Goal: Information Seeking & Learning: Learn about a topic

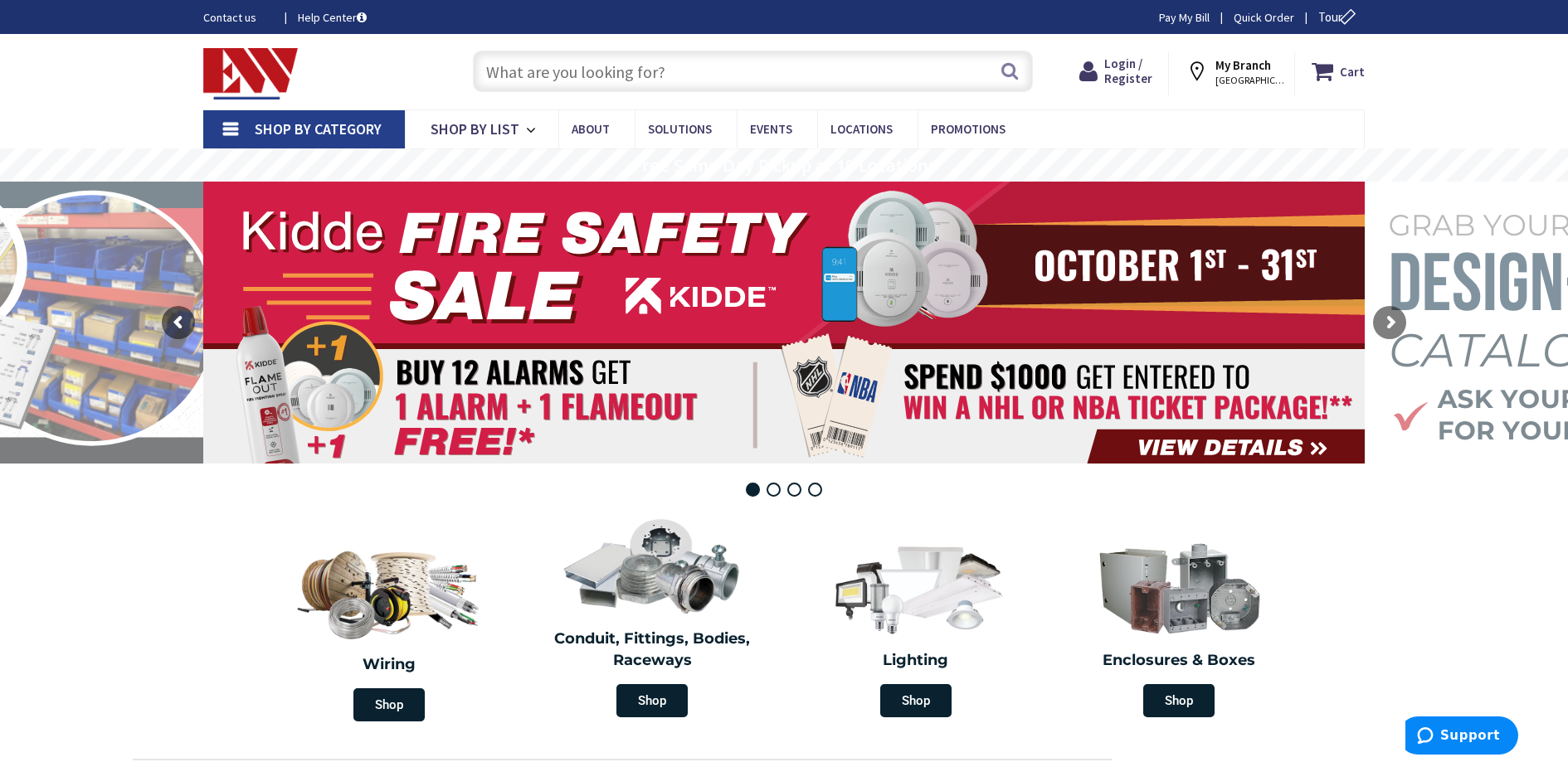
click at [224, 133] on link "Shop By Category" at bounding box center [303, 130] width 201 height 38
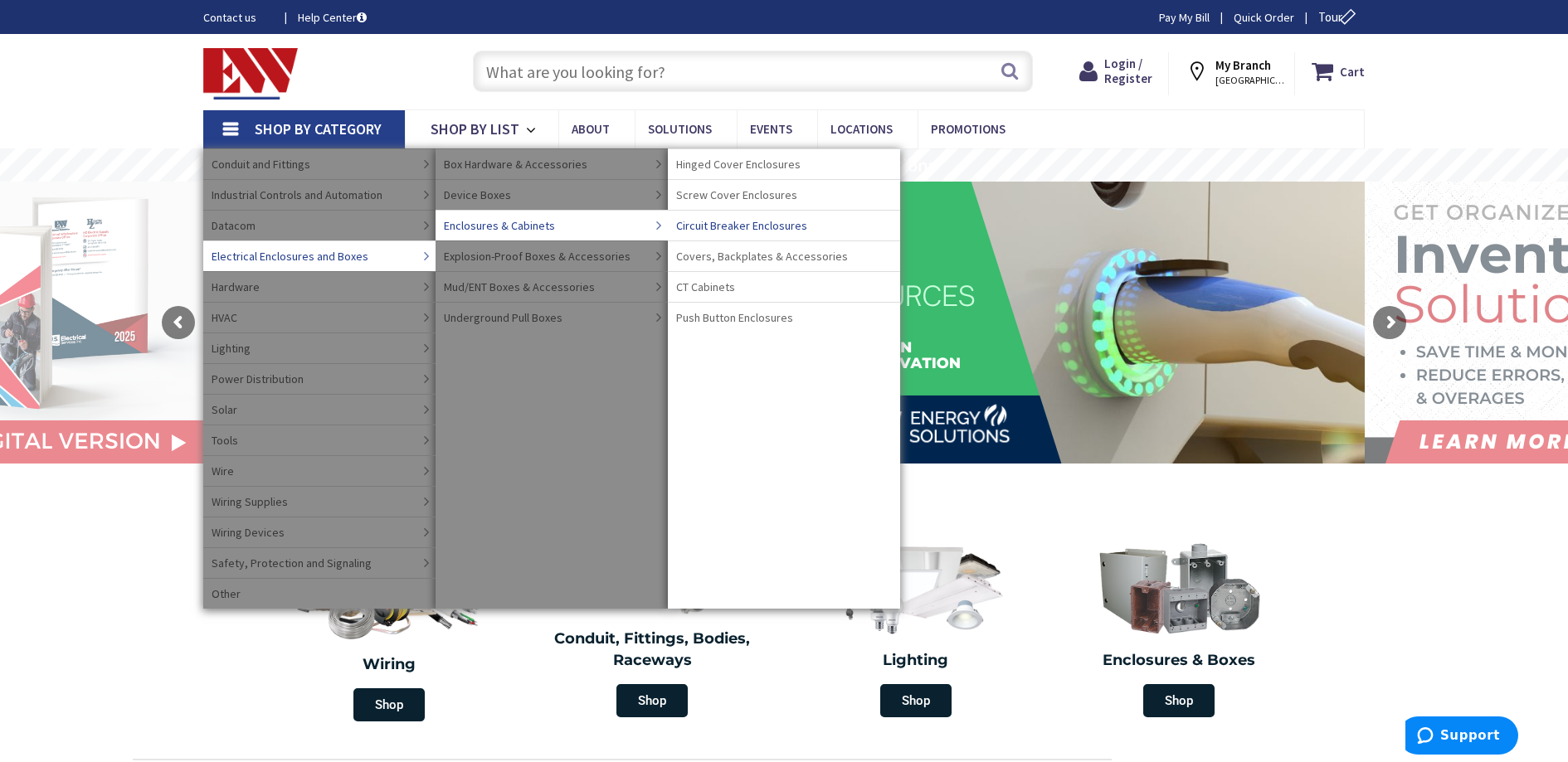
click at [783, 223] on span "Circuit Breaker Enclosures" at bounding box center [742, 225] width 131 height 16
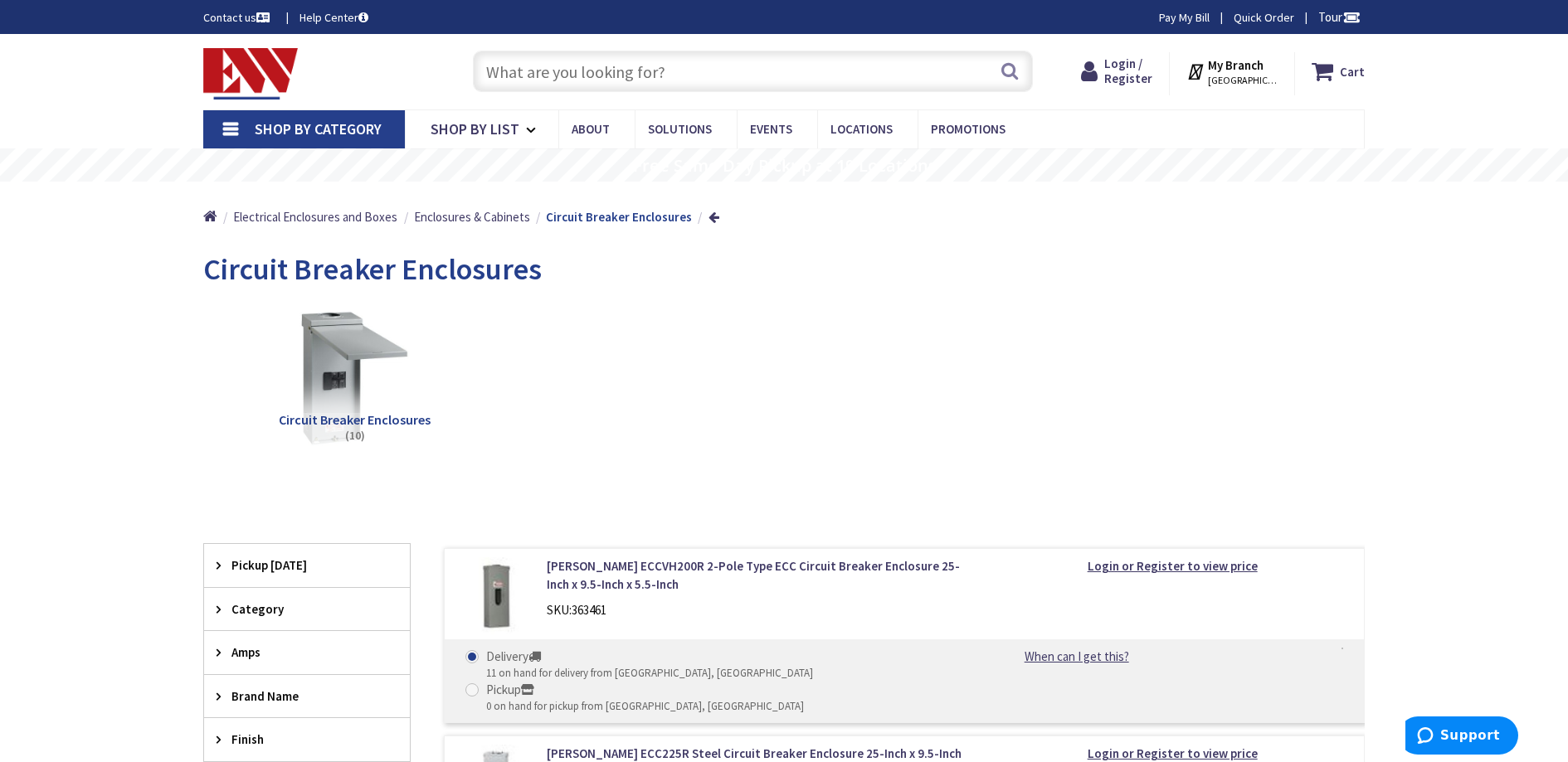
click at [577, 77] on input "text" at bounding box center [753, 72] width 560 height 41
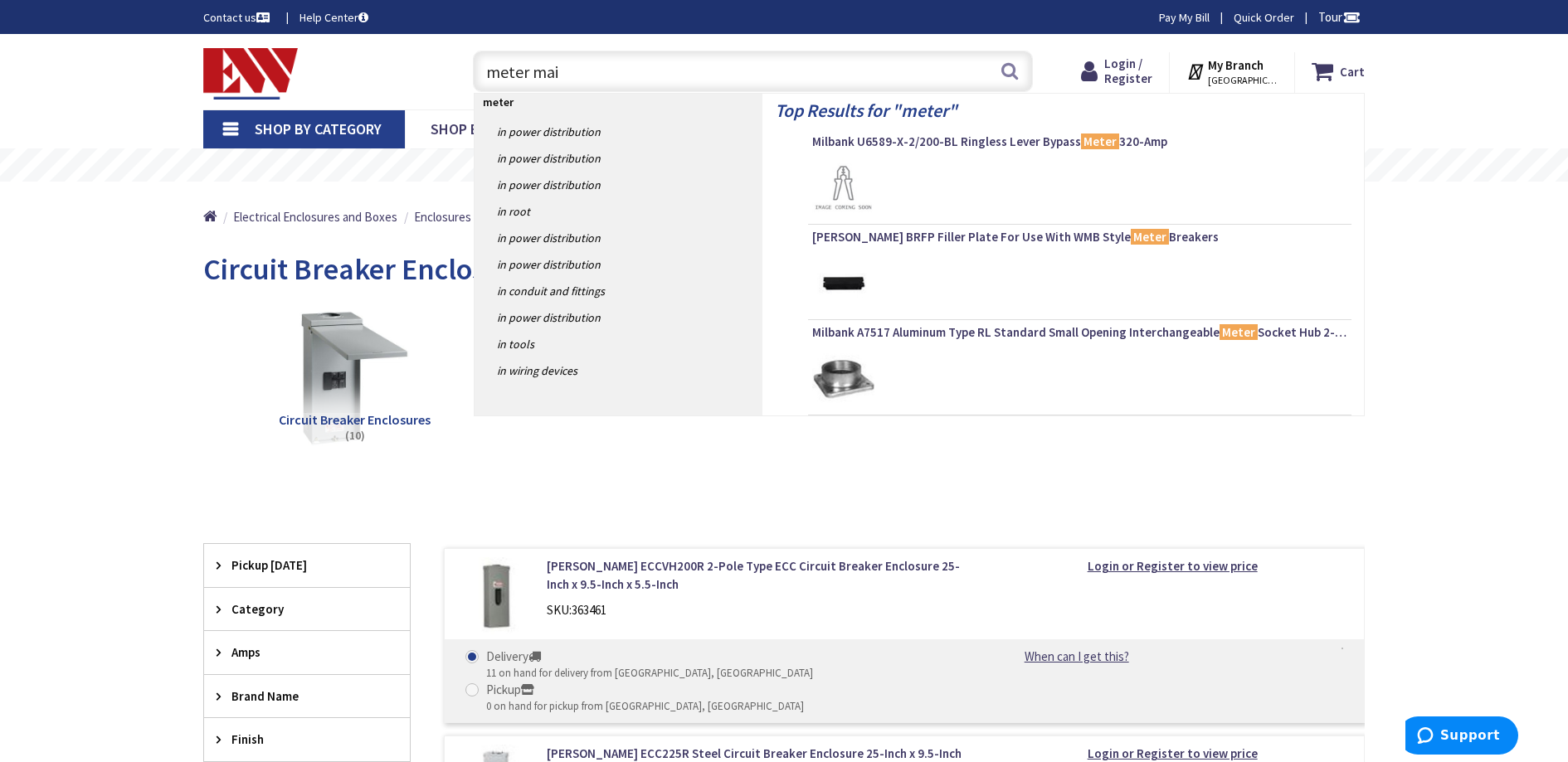
type input "meter main"
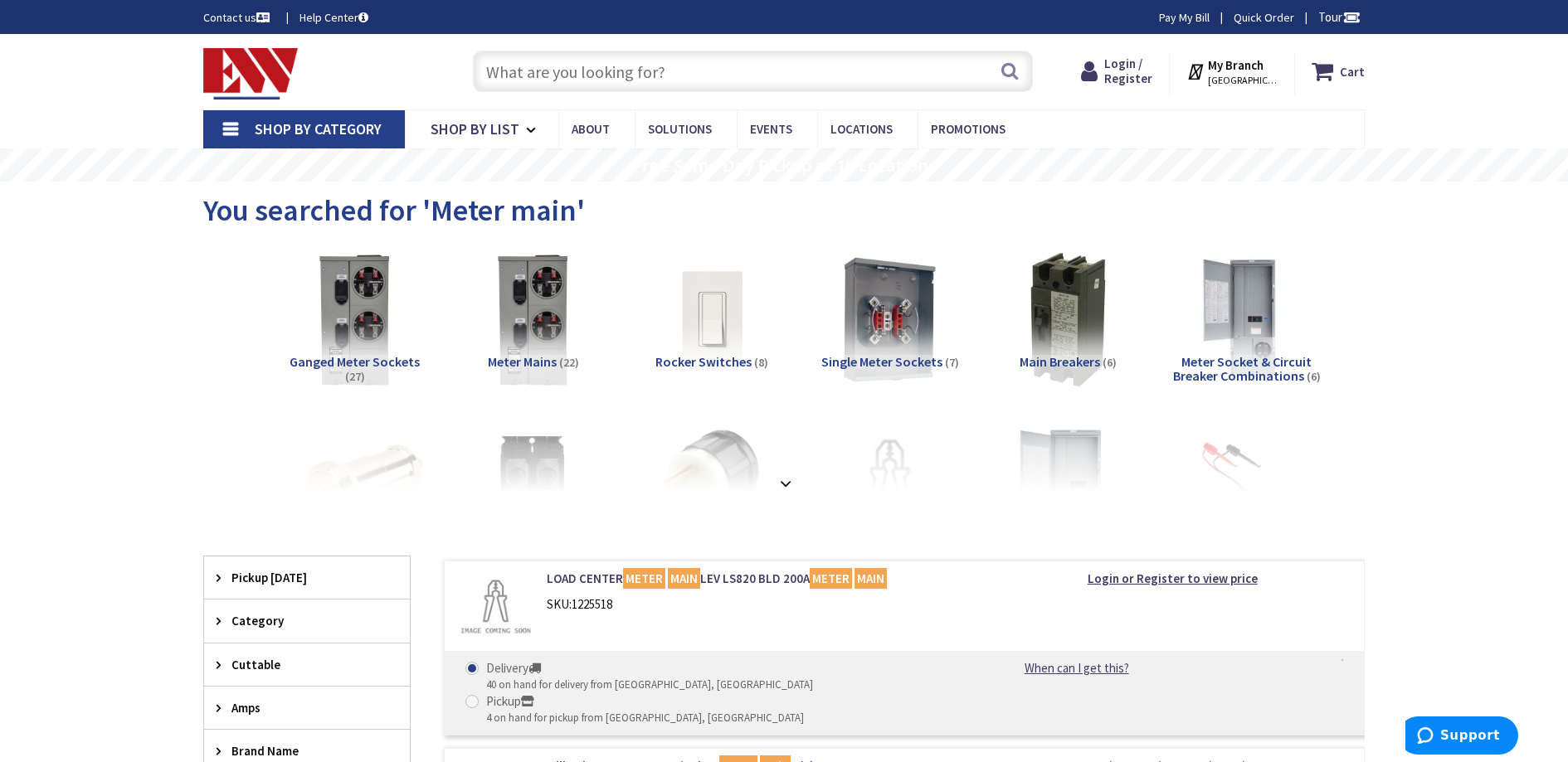
click at [229, 130] on link "Shop By Category" at bounding box center [303, 130] width 201 height 38
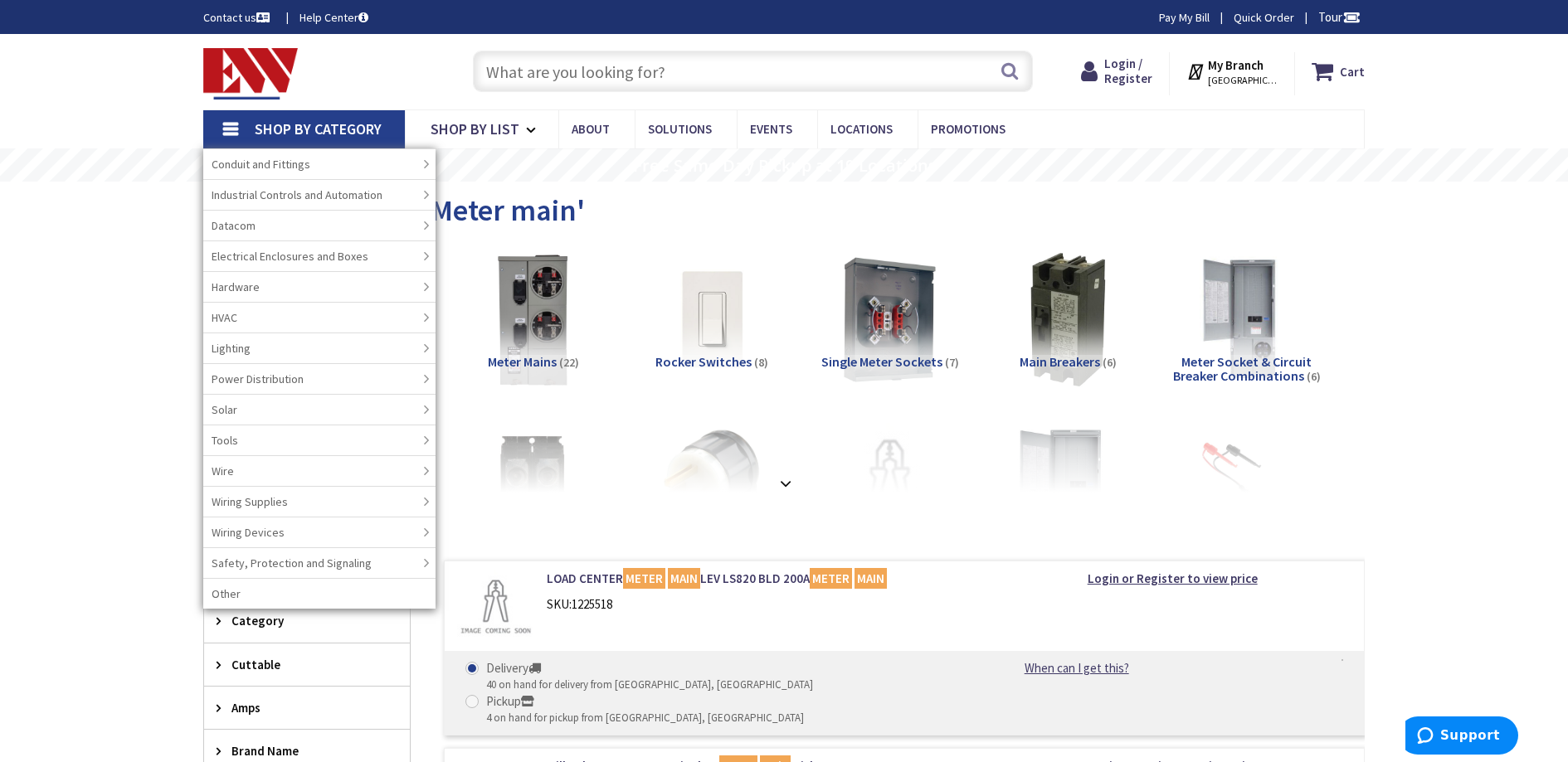
click at [229, 130] on link "Shop By Category" at bounding box center [303, 130] width 201 height 38
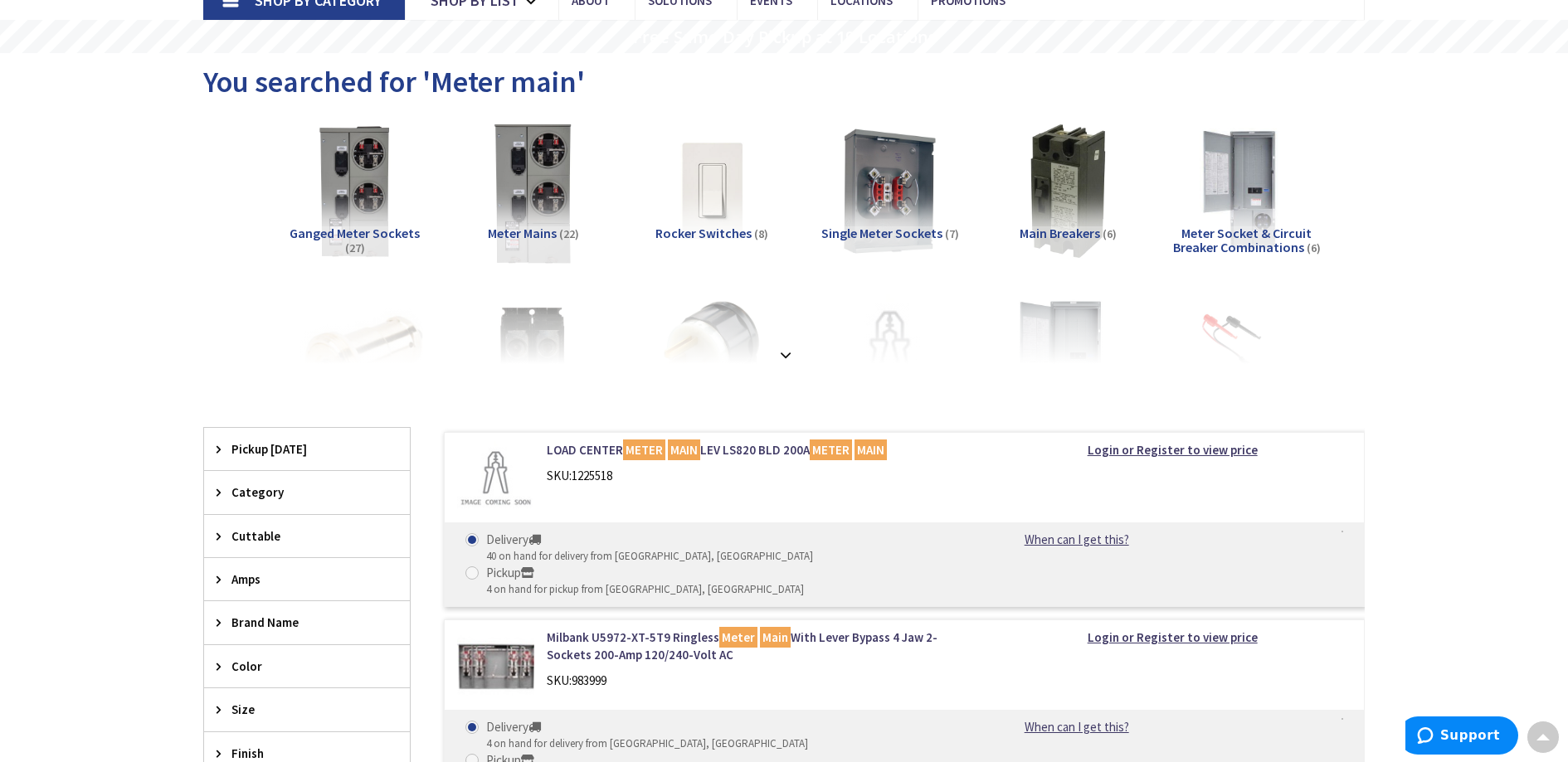
click at [533, 174] on img at bounding box center [533, 191] width 150 height 150
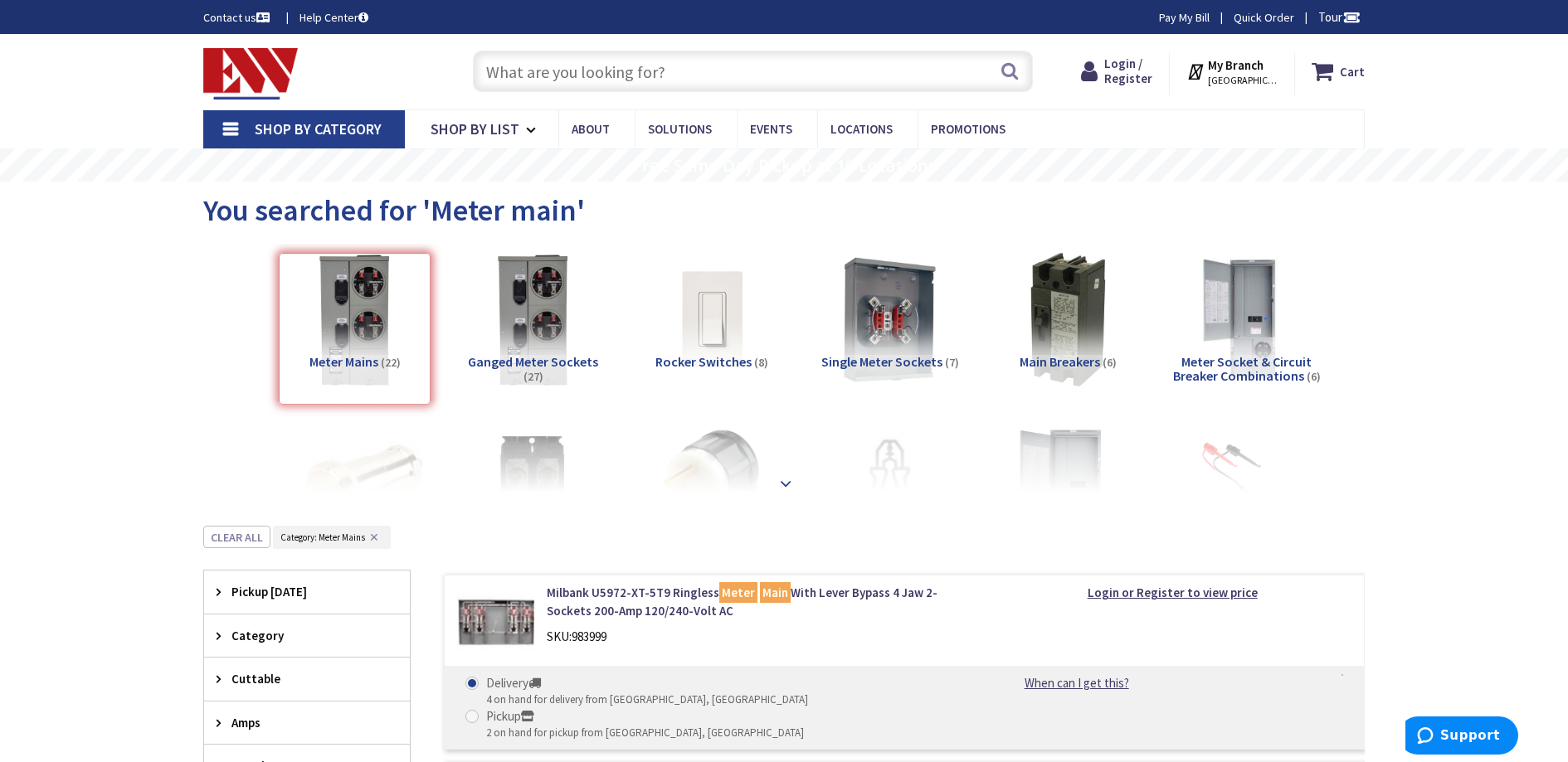
click at [785, 489] on strong at bounding box center [786, 483] width 20 height 18
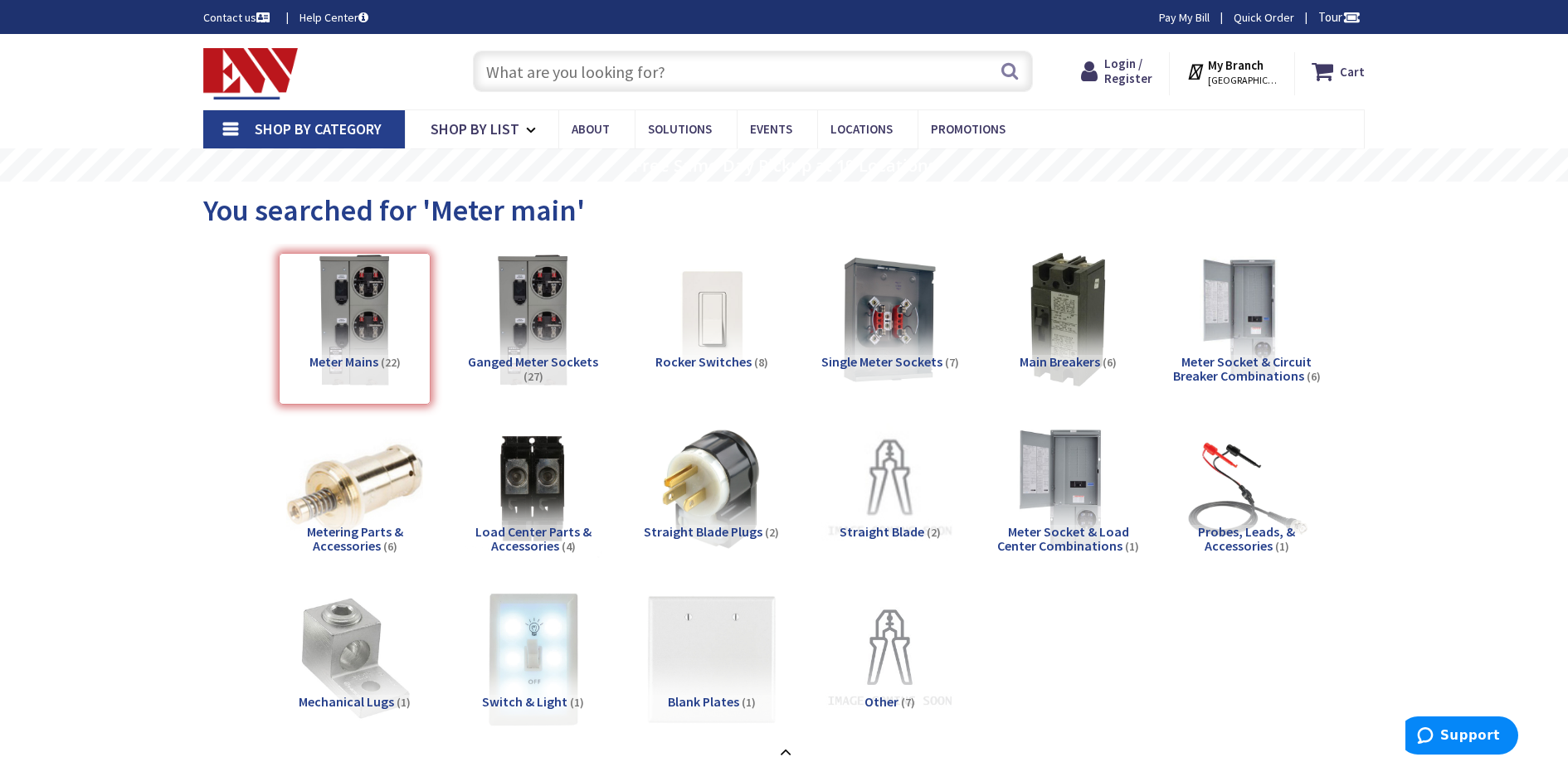
scroll to position [3, 0]
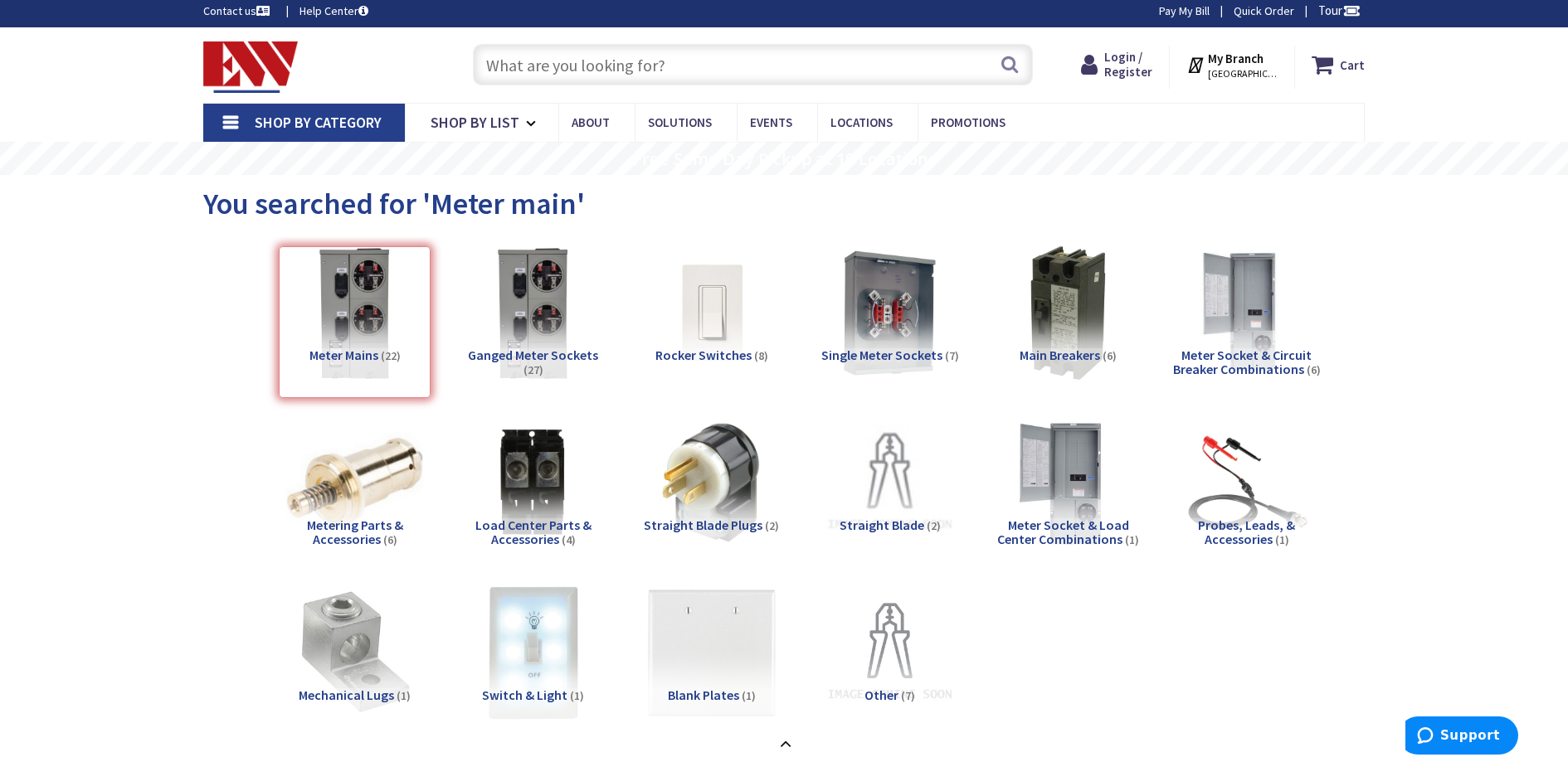
click at [1211, 361] on span "Meter Socket & Circuit Breaker Combinations" at bounding box center [1242, 362] width 139 height 31
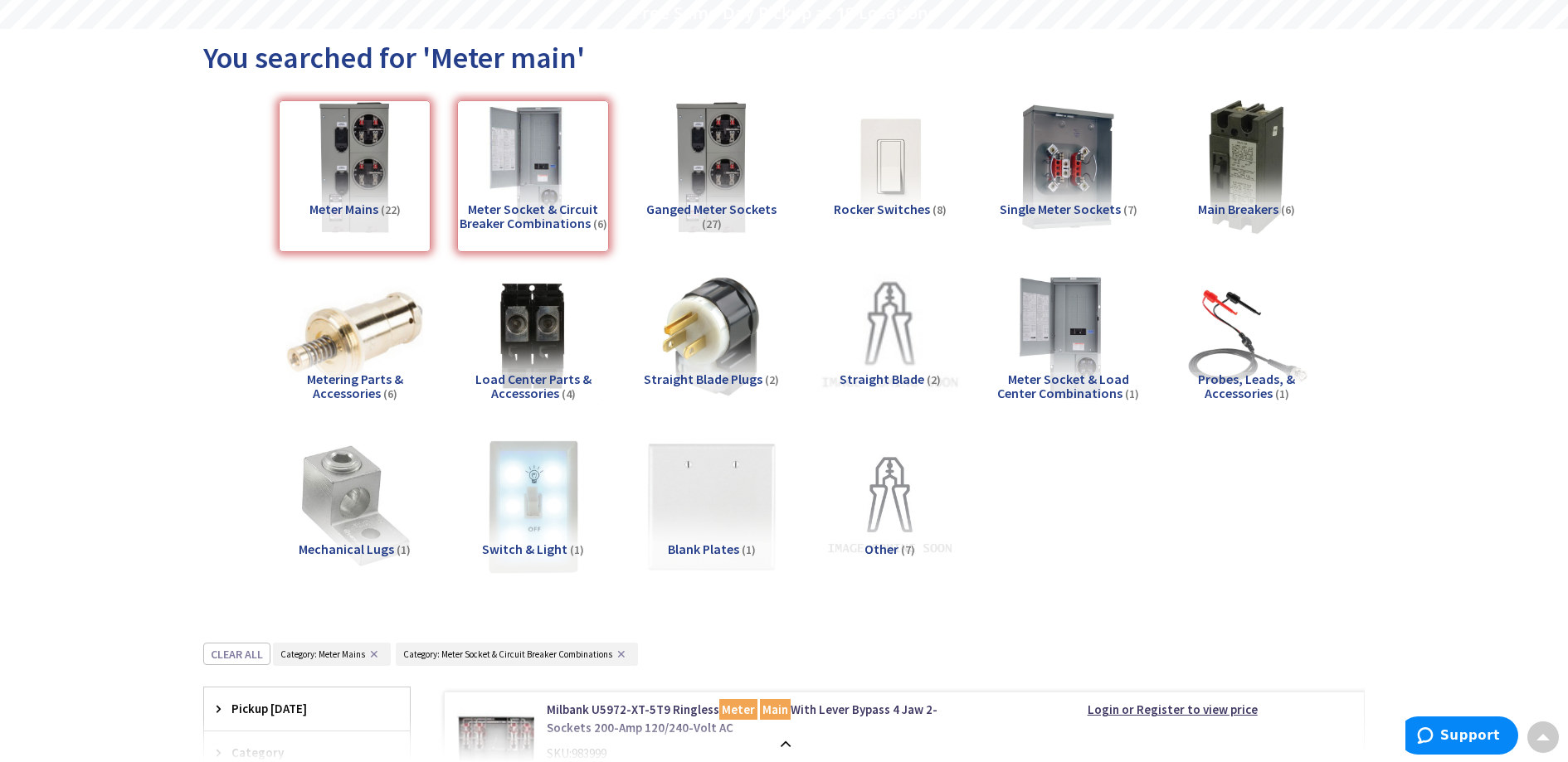
scroll to position [0, 0]
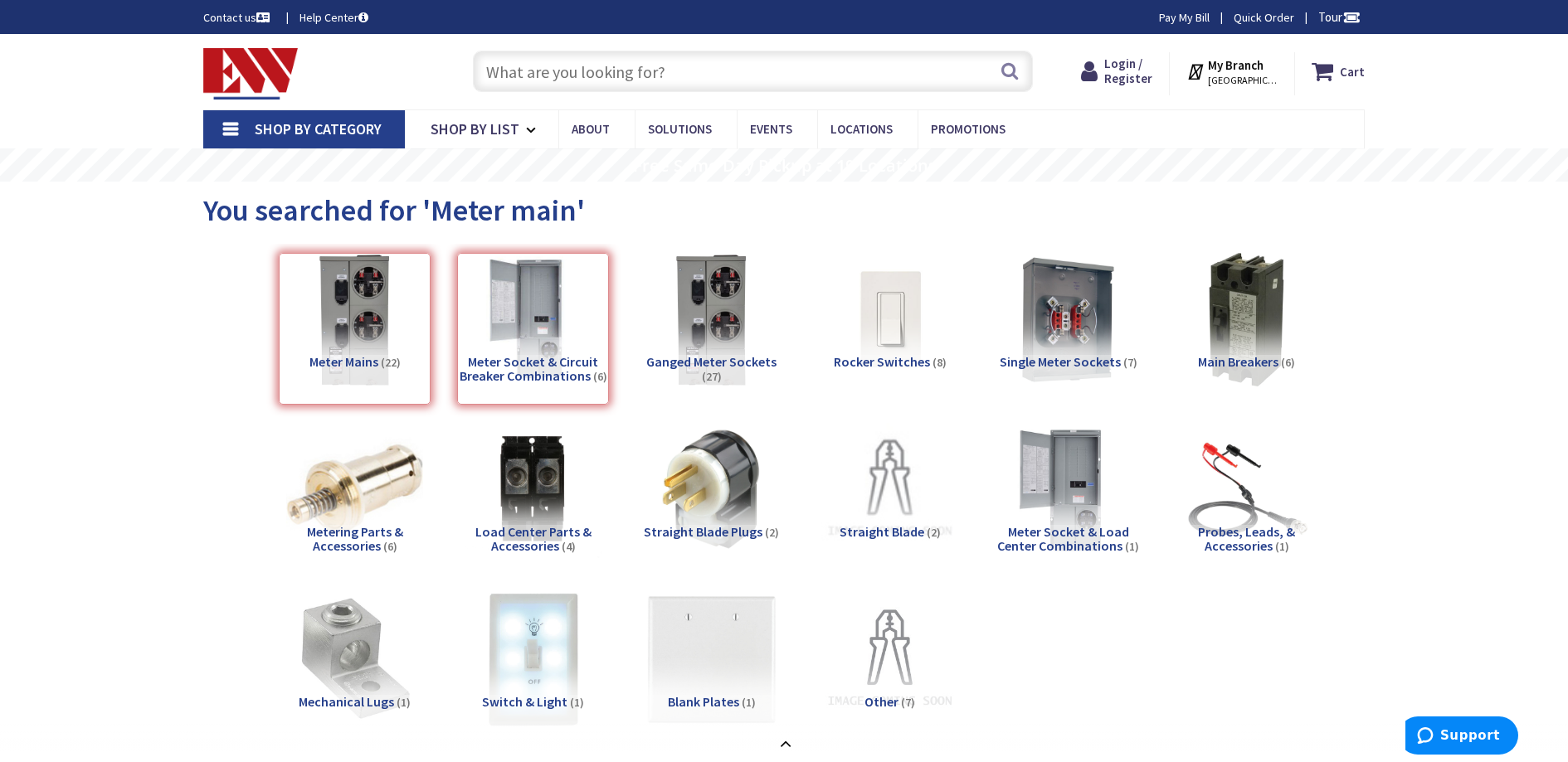
click at [381, 365] on div "Meter Mains (22)" at bounding box center [355, 329] width 152 height 152
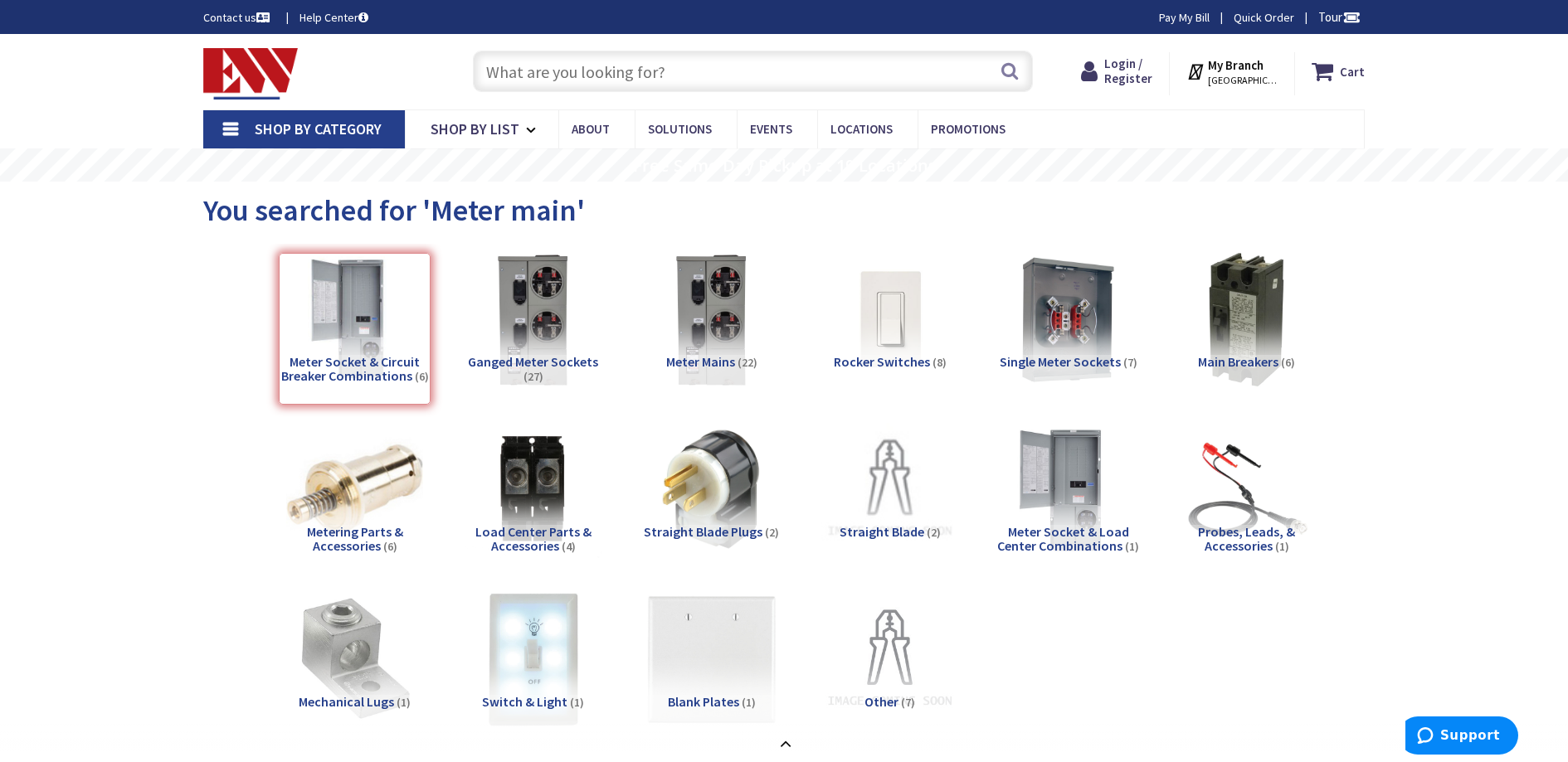
click at [1072, 526] on span "Meter Socket & Load Center Combinations" at bounding box center [1063, 539] width 132 height 31
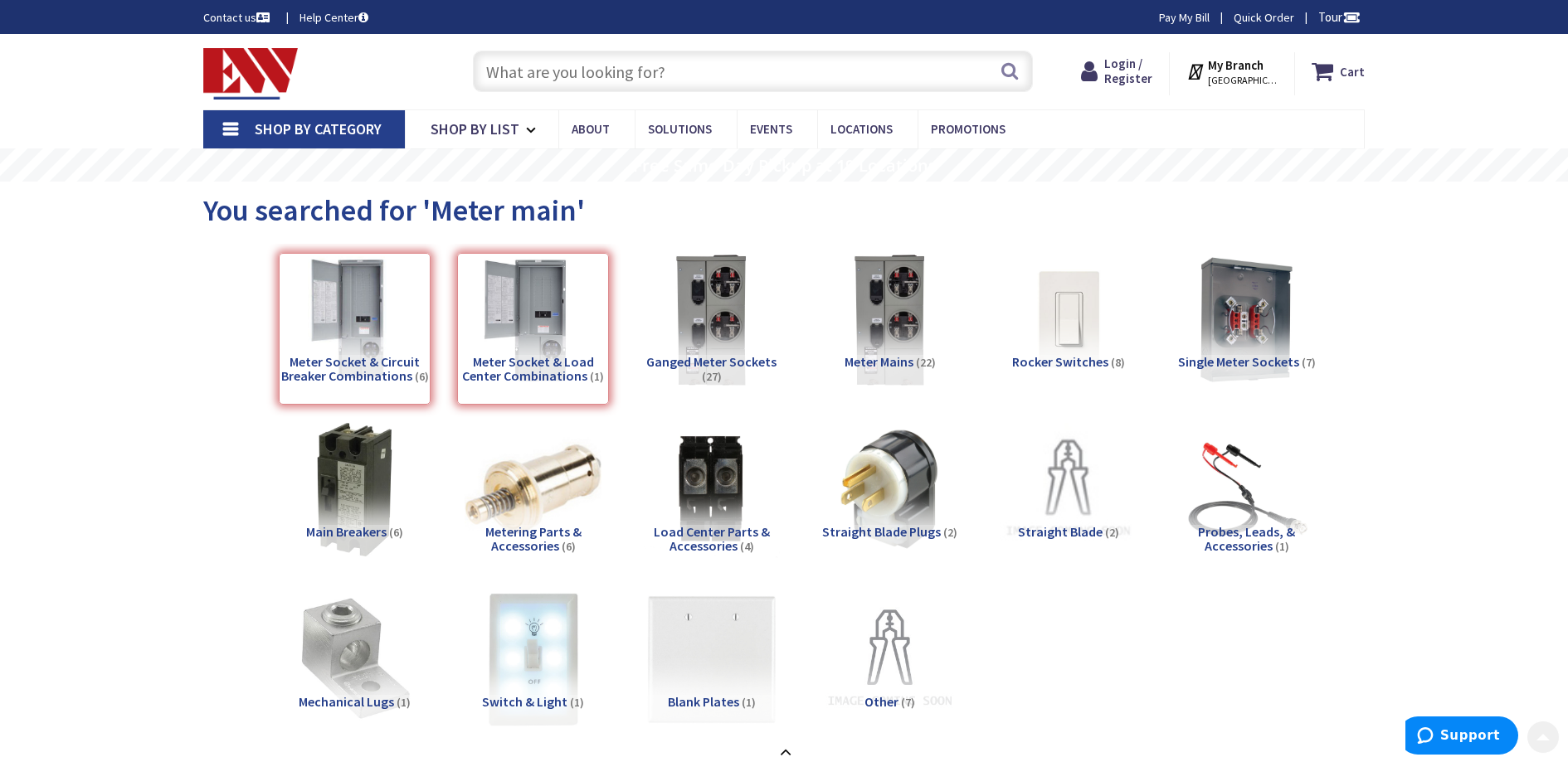
scroll to position [796, 0]
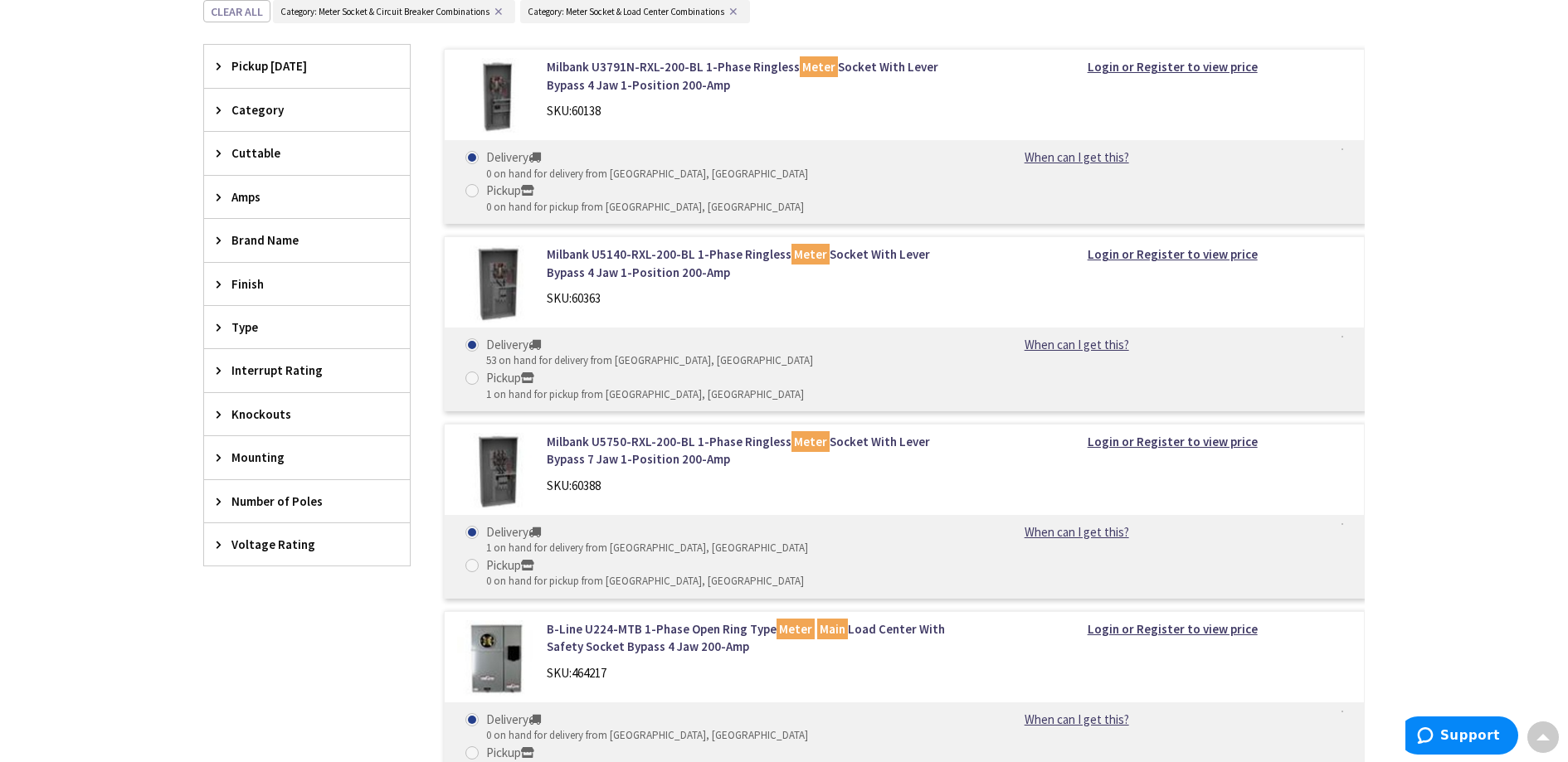
click at [224, 412] on icon at bounding box center [223, 414] width 12 height 12
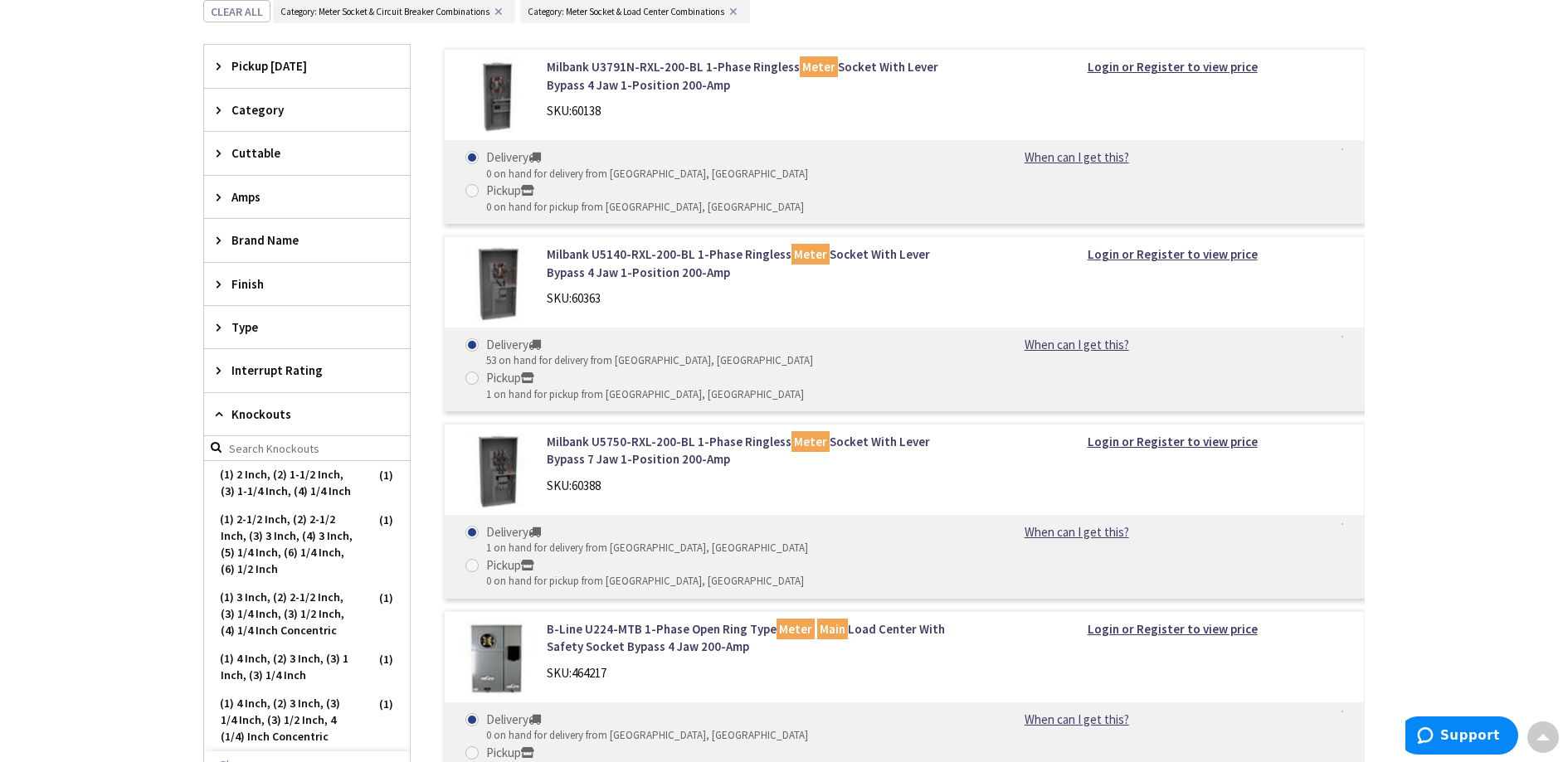
click at [224, 412] on icon at bounding box center [223, 414] width 12 height 12
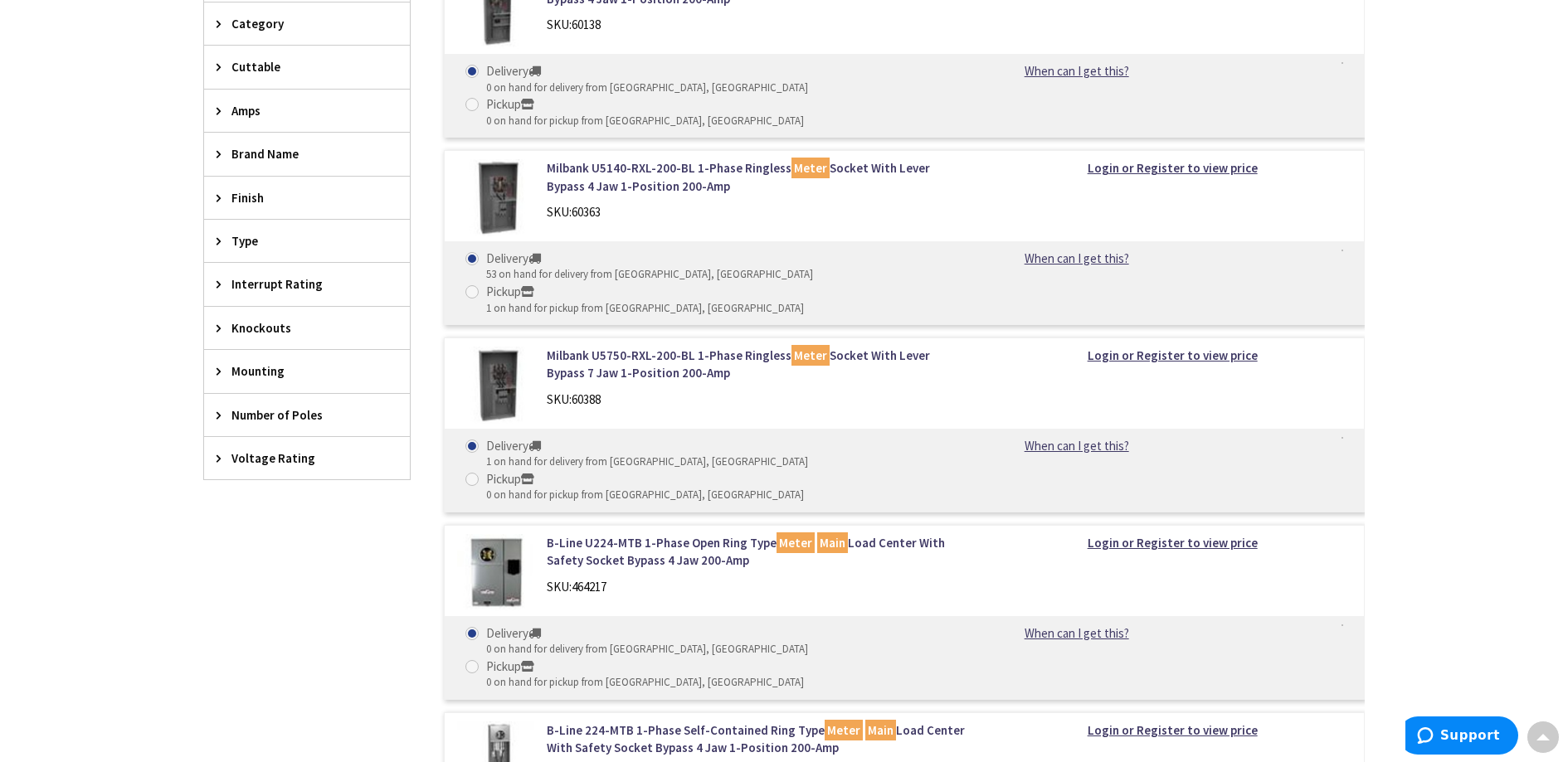
scroll to position [1275, 0]
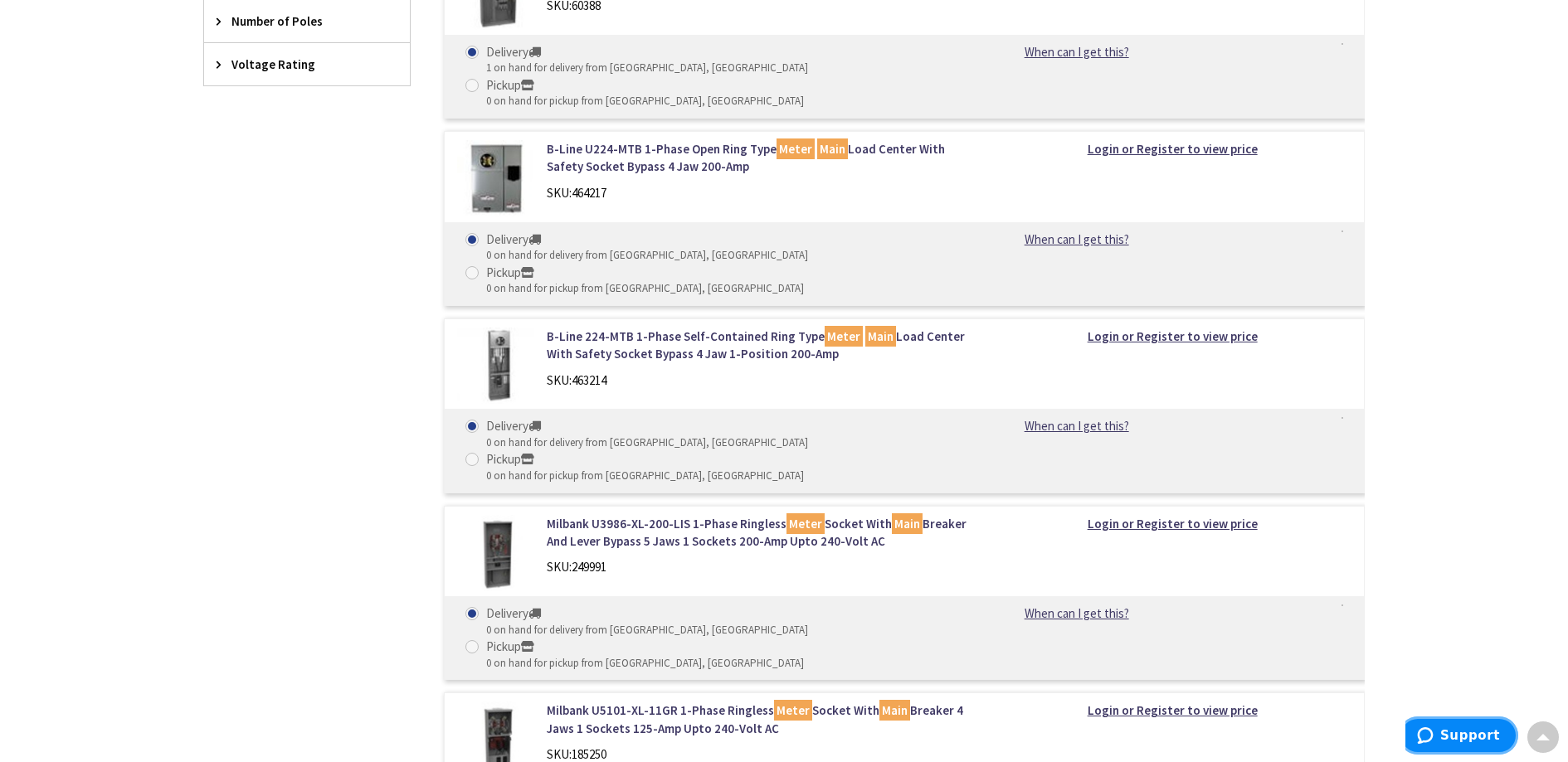
click at [1466, 733] on span "Support" at bounding box center [1470, 735] width 60 height 15
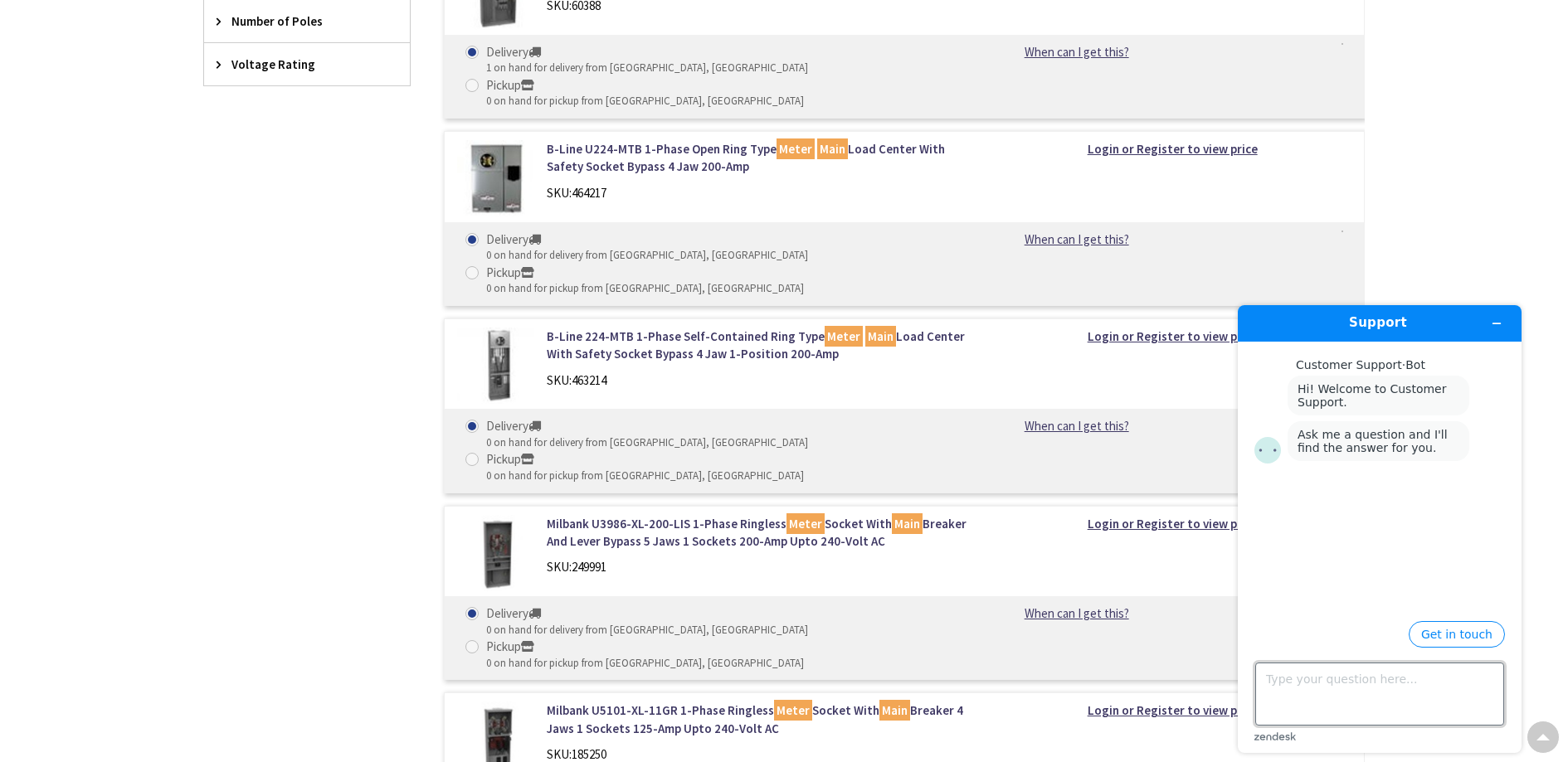
click at [1317, 686] on textarea "Type your question here..." at bounding box center [1380, 694] width 249 height 63
type textarea "What's the most popular meter main with branch circuits that you sell?"
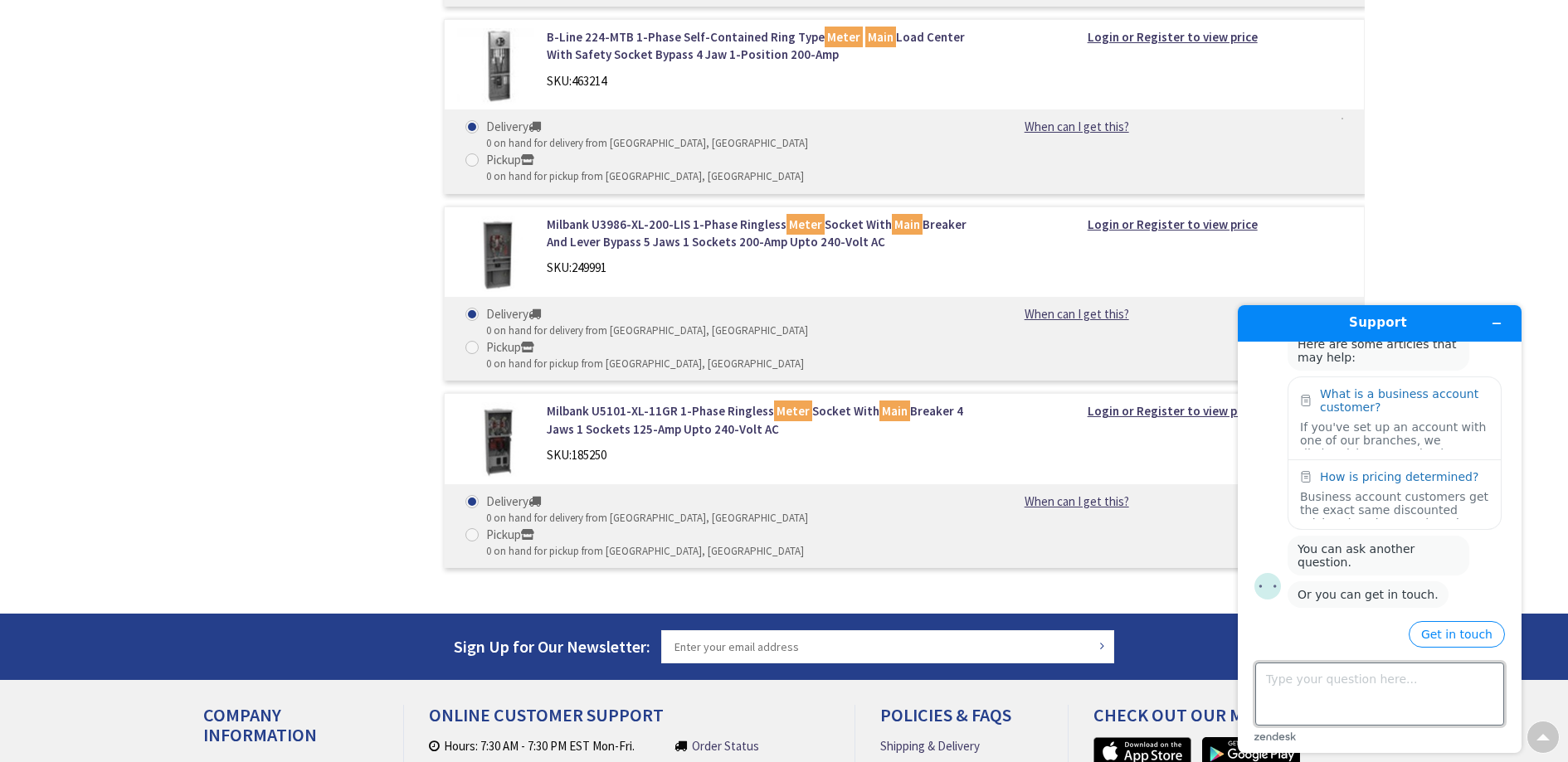
scroll to position [1584, 0]
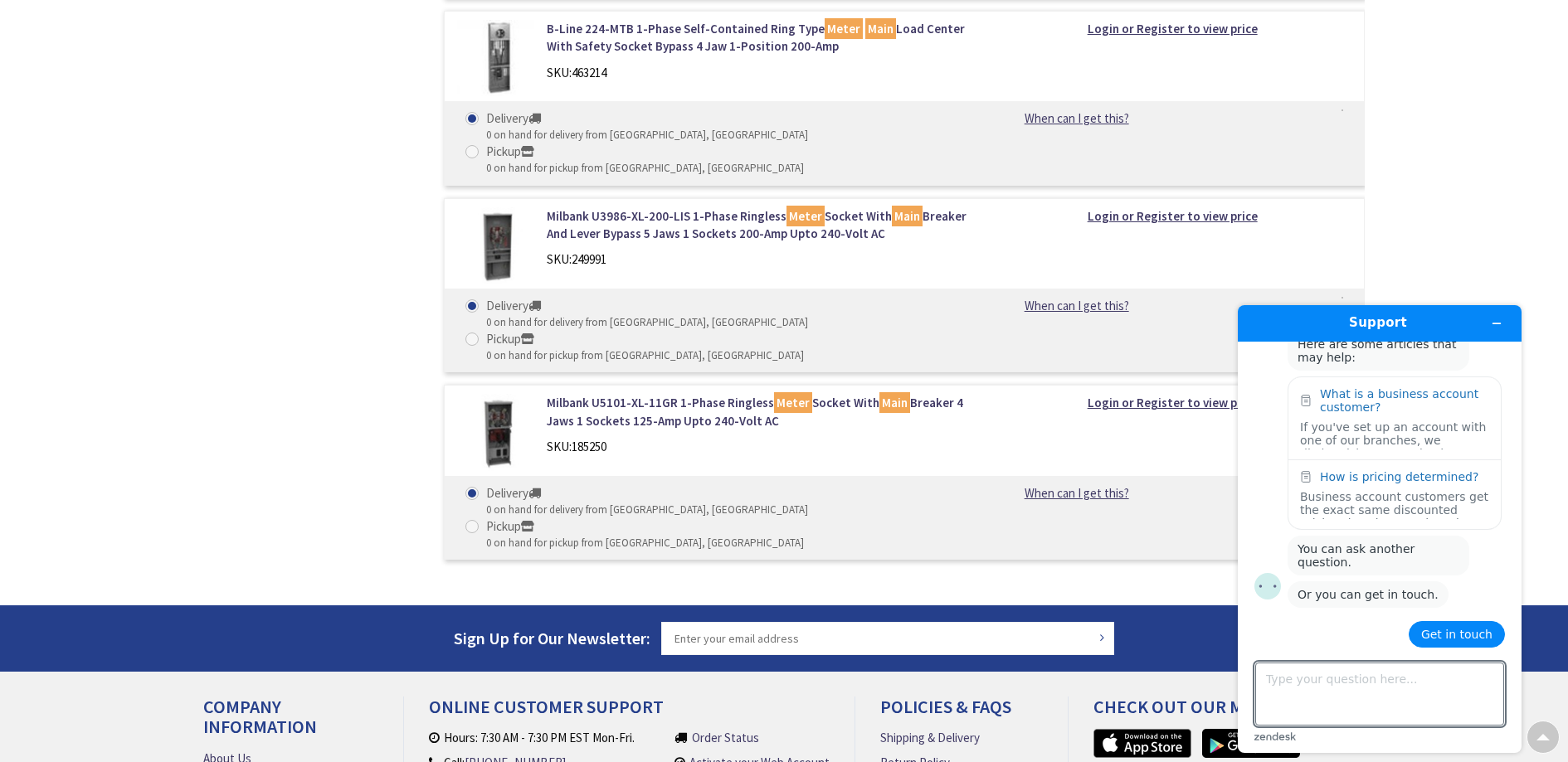
click at [1456, 637] on button "Get in touch" at bounding box center [1456, 634] width 96 height 27
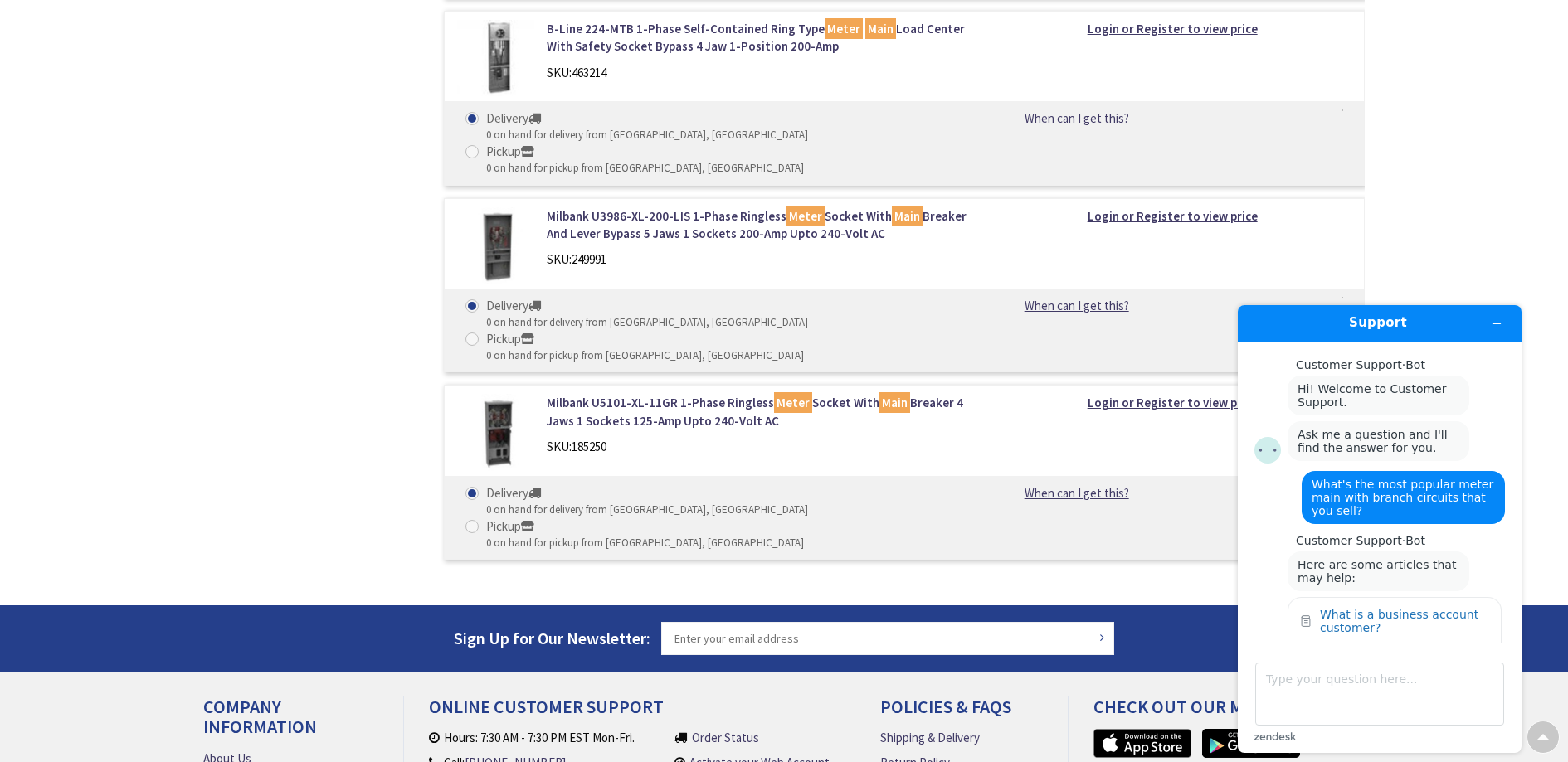
scroll to position [360, 0]
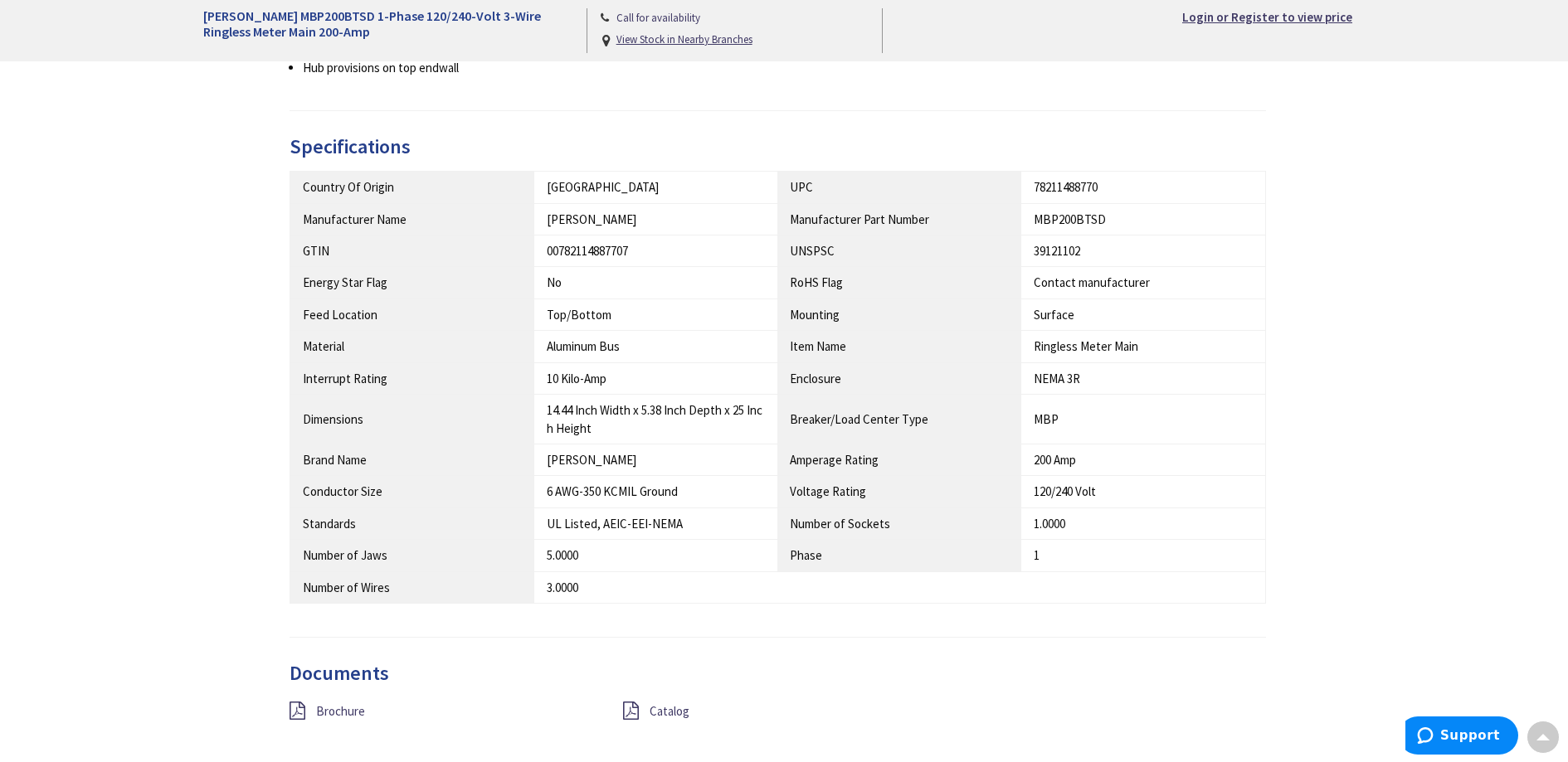
scroll to position [878, 0]
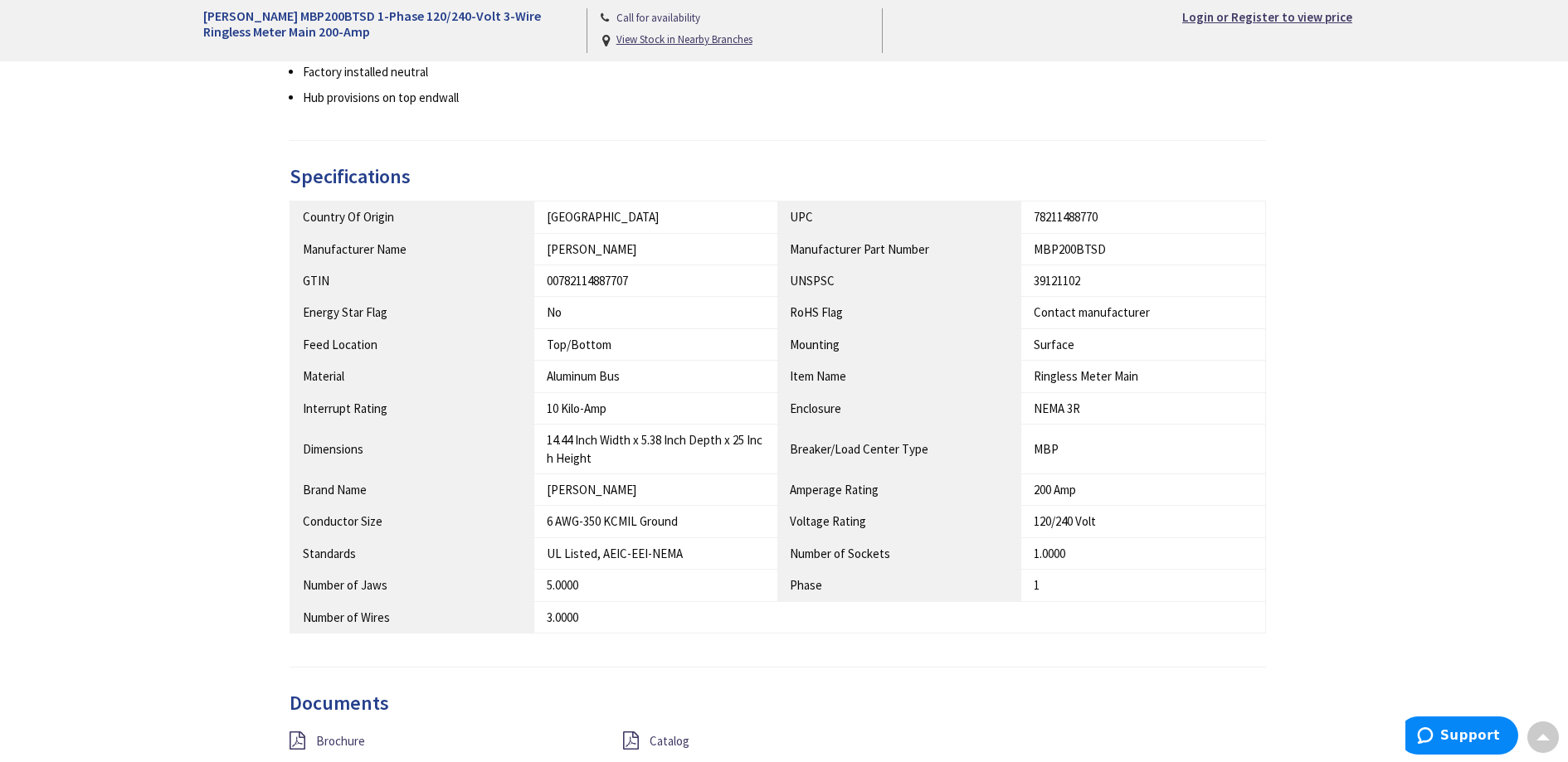
click at [1058, 251] on div "MBP200BTSD" at bounding box center [1143, 249] width 218 height 17
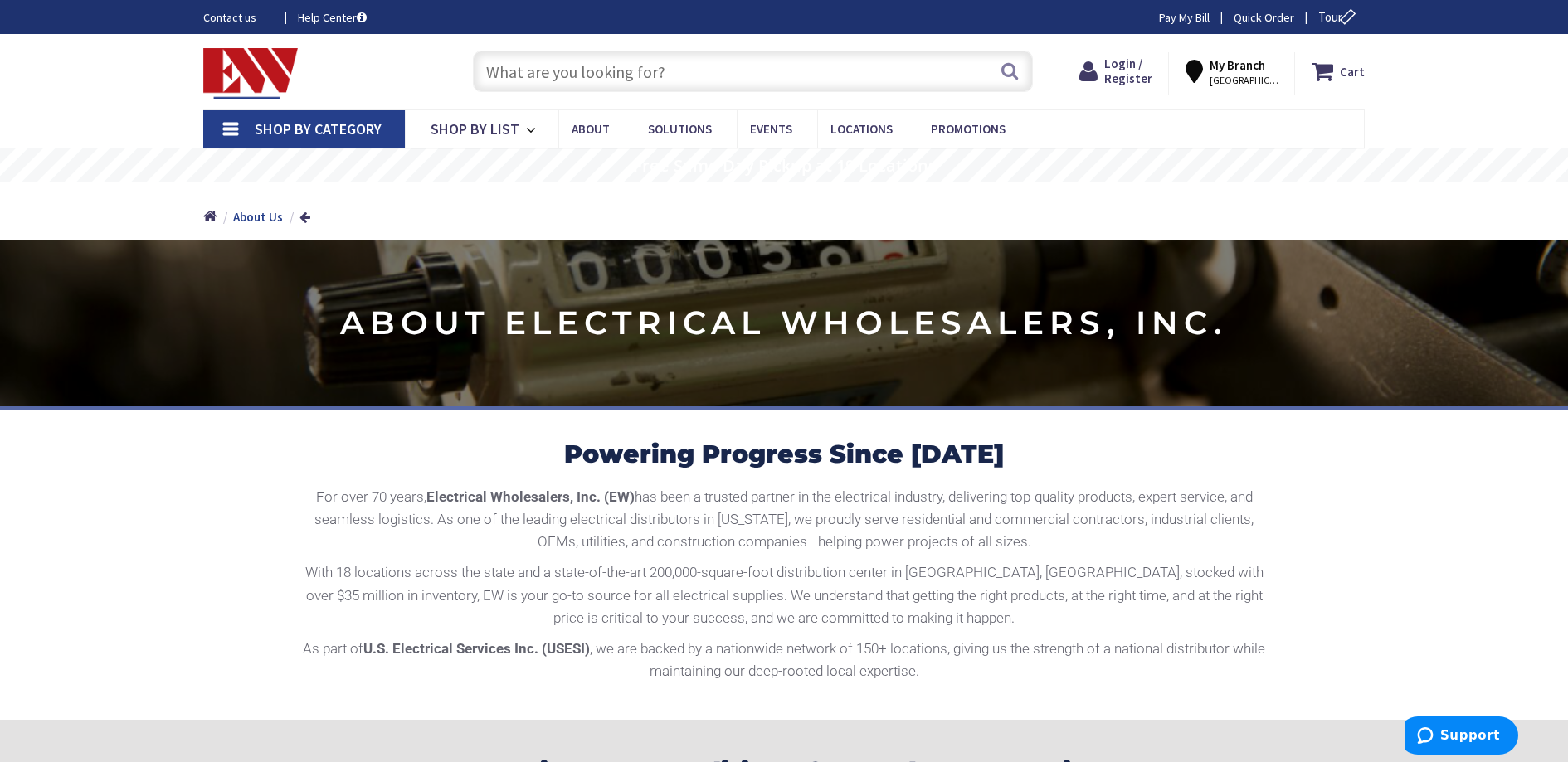
click at [1221, 63] on strong "My Branch" at bounding box center [1238, 65] width 55 height 16
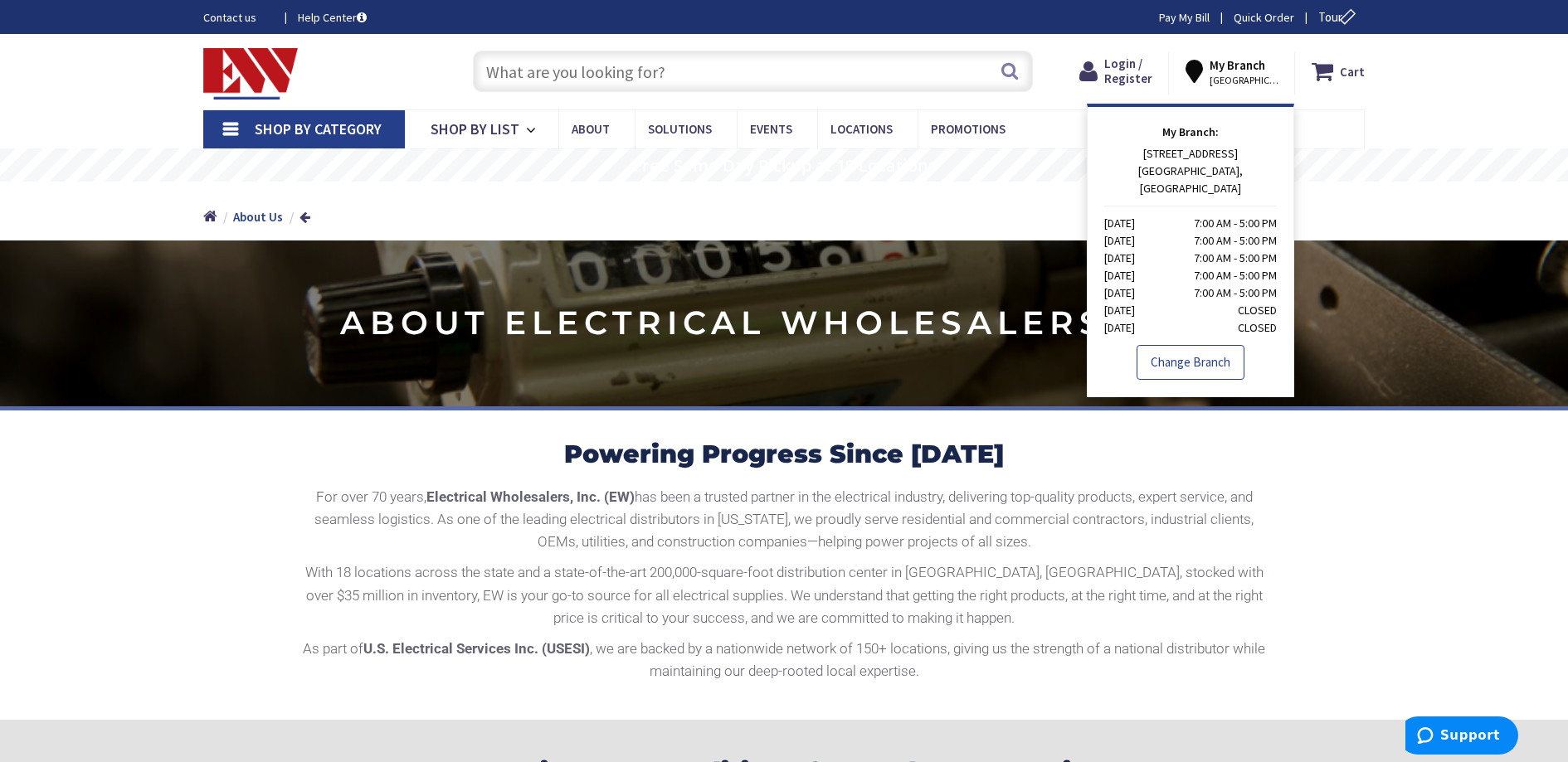
click at [1173, 345] on link "Change Branch" at bounding box center [1190, 362] width 108 height 35
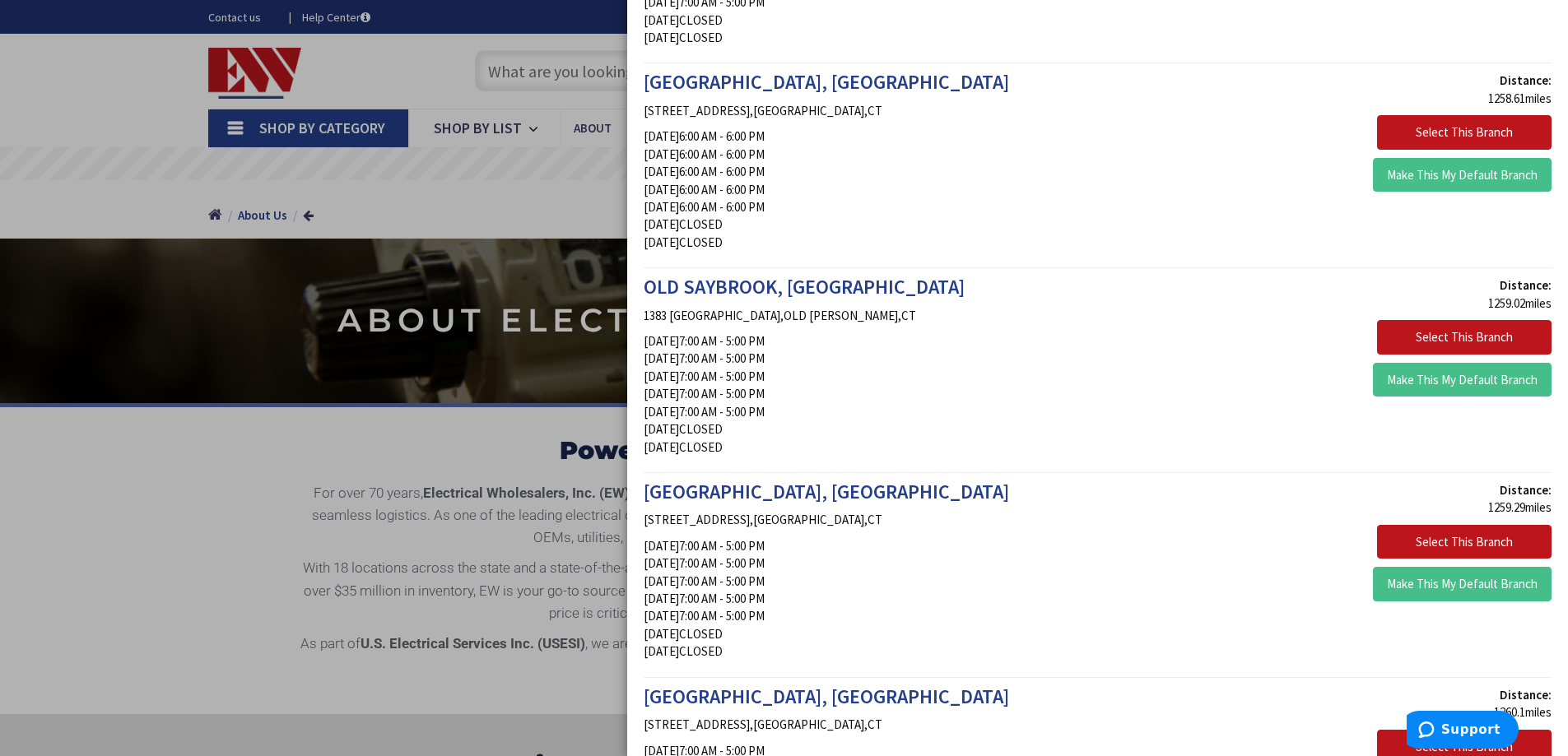
scroll to position [2629, 0]
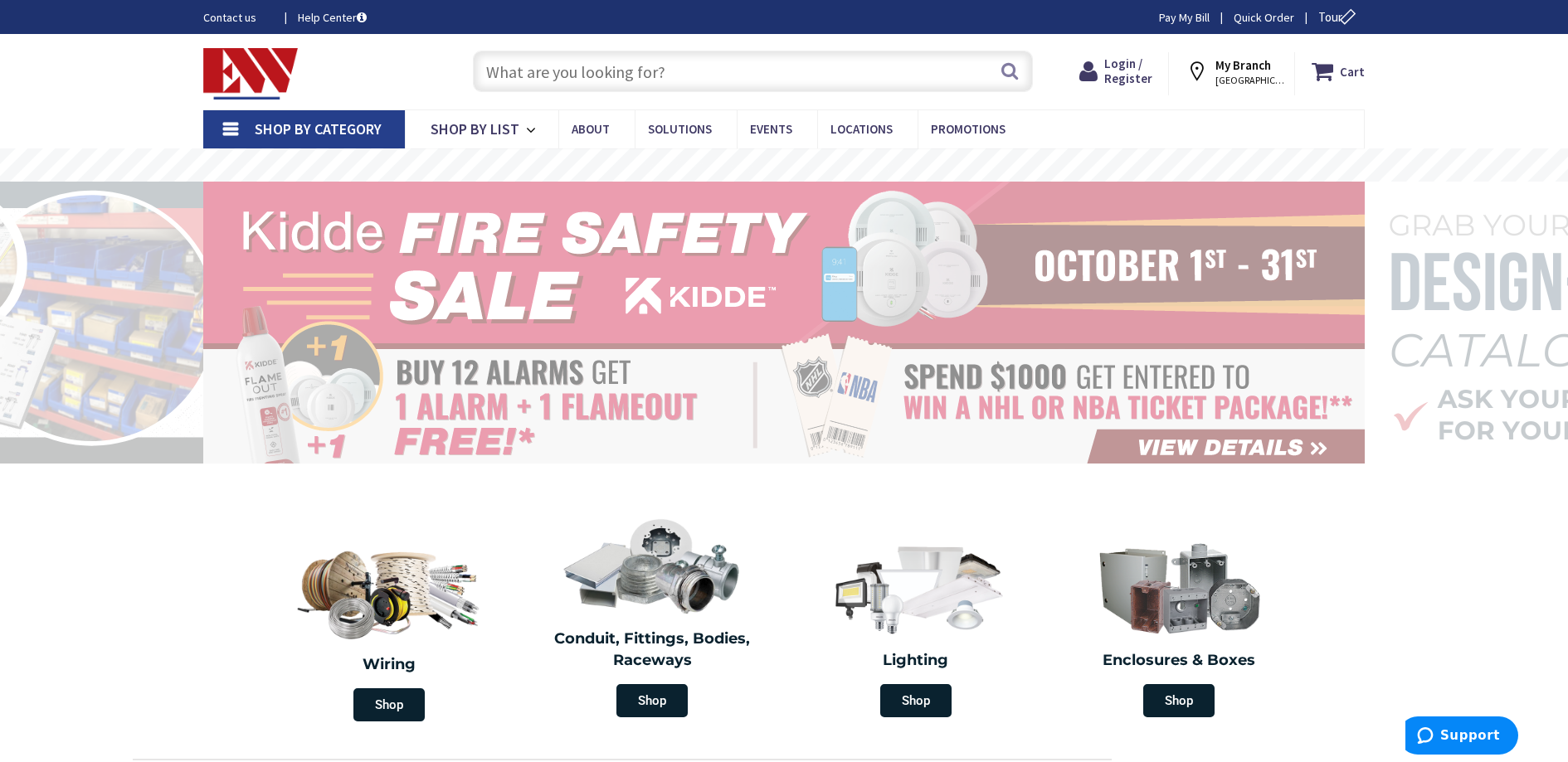
click at [1227, 68] on strong "My Branch" at bounding box center [1243, 65] width 55 height 16
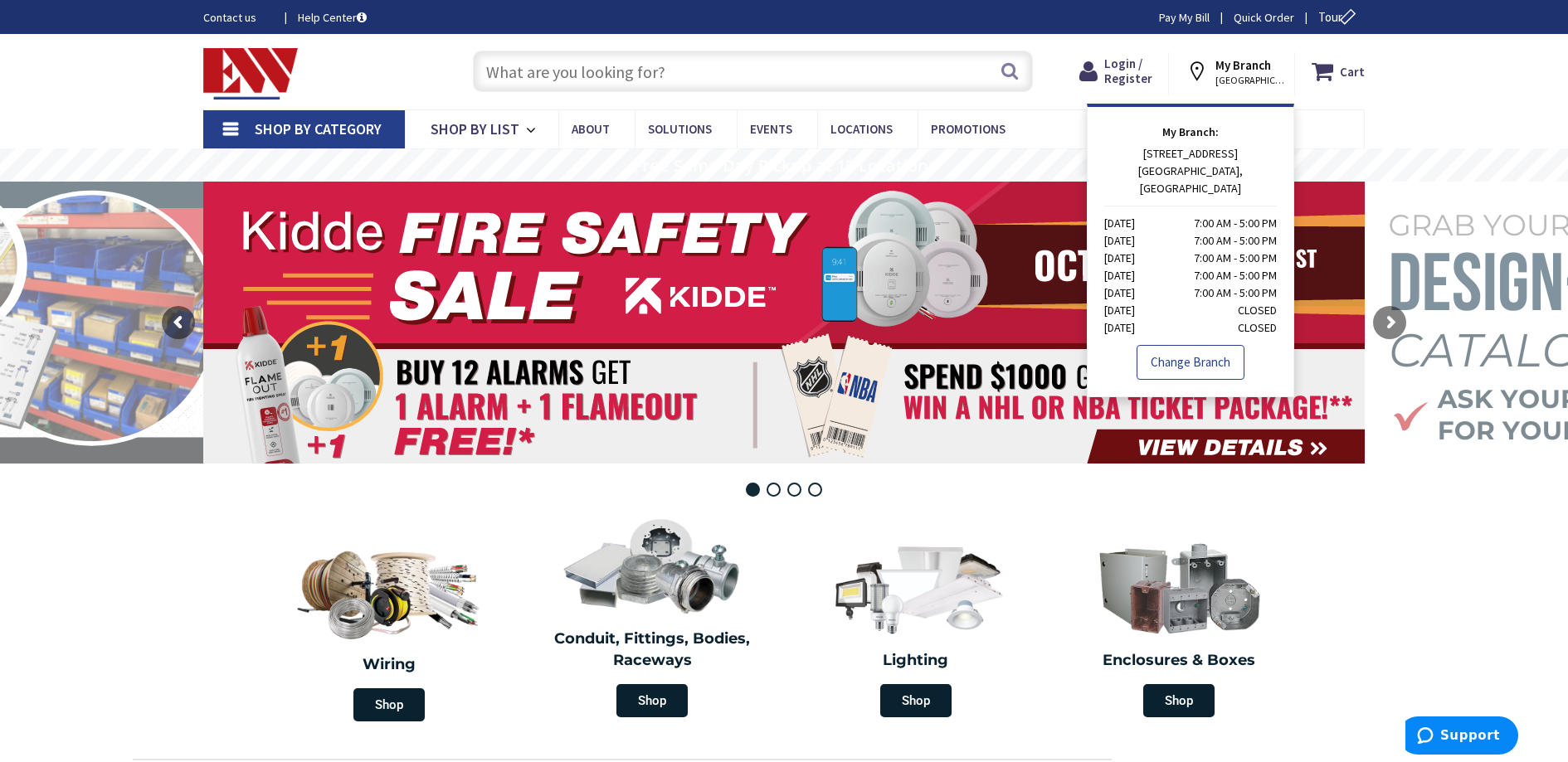
click at [1182, 347] on link "Change Branch" at bounding box center [1190, 362] width 108 height 35
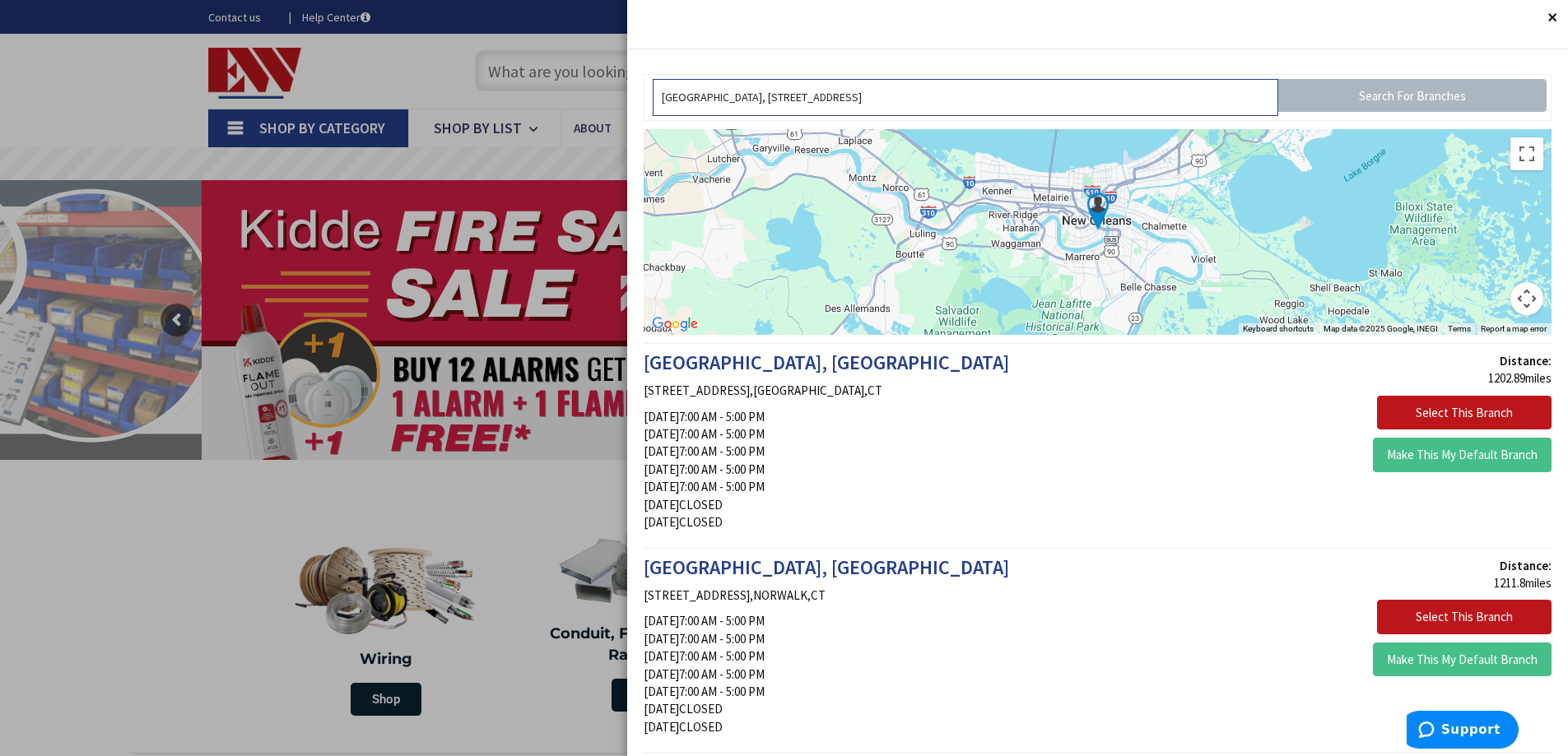
click at [1004, 104] on input "[GEOGRAPHIC_DATA], [STREET_ADDRESS]" at bounding box center [965, 97] width 626 height 37
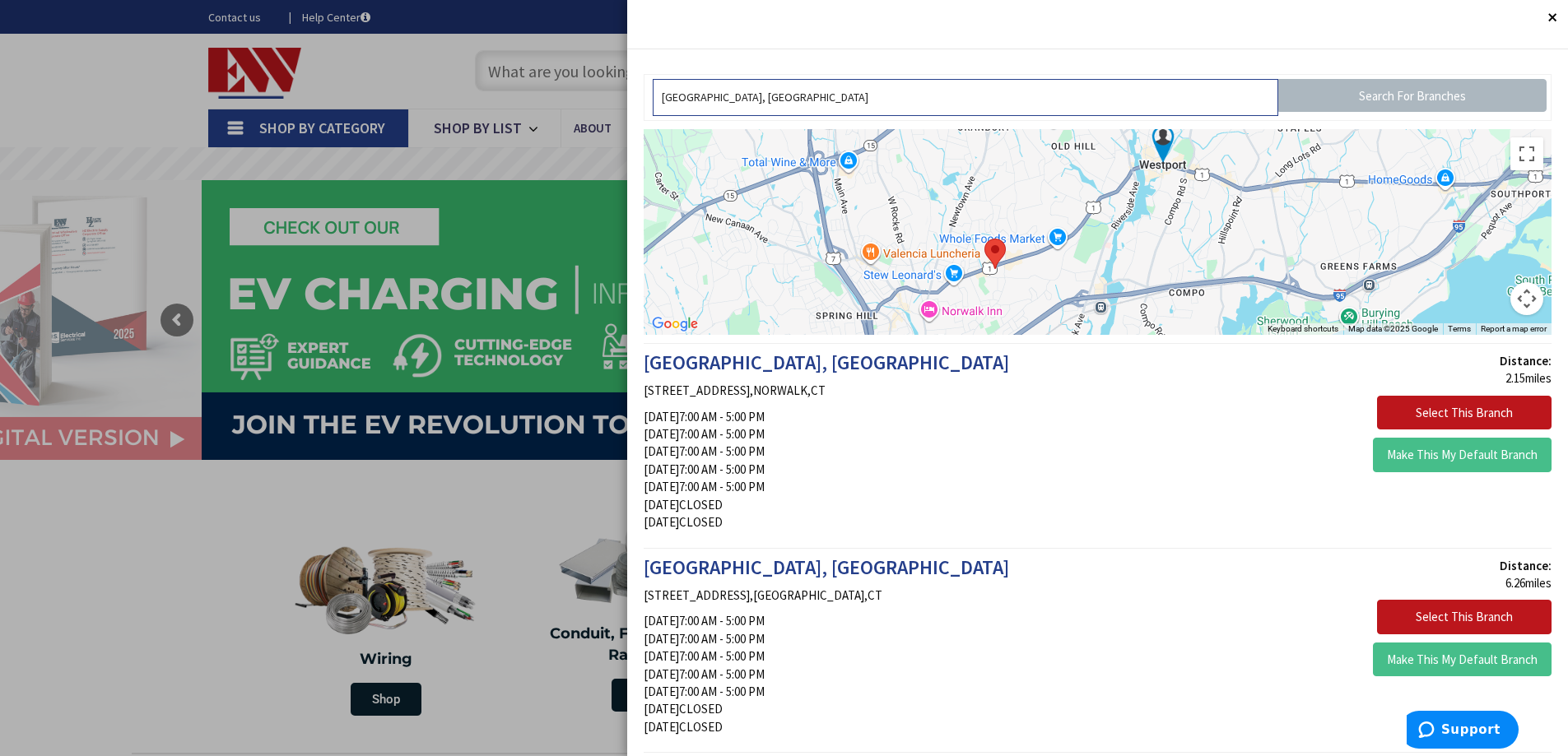
type input "westport, ct"
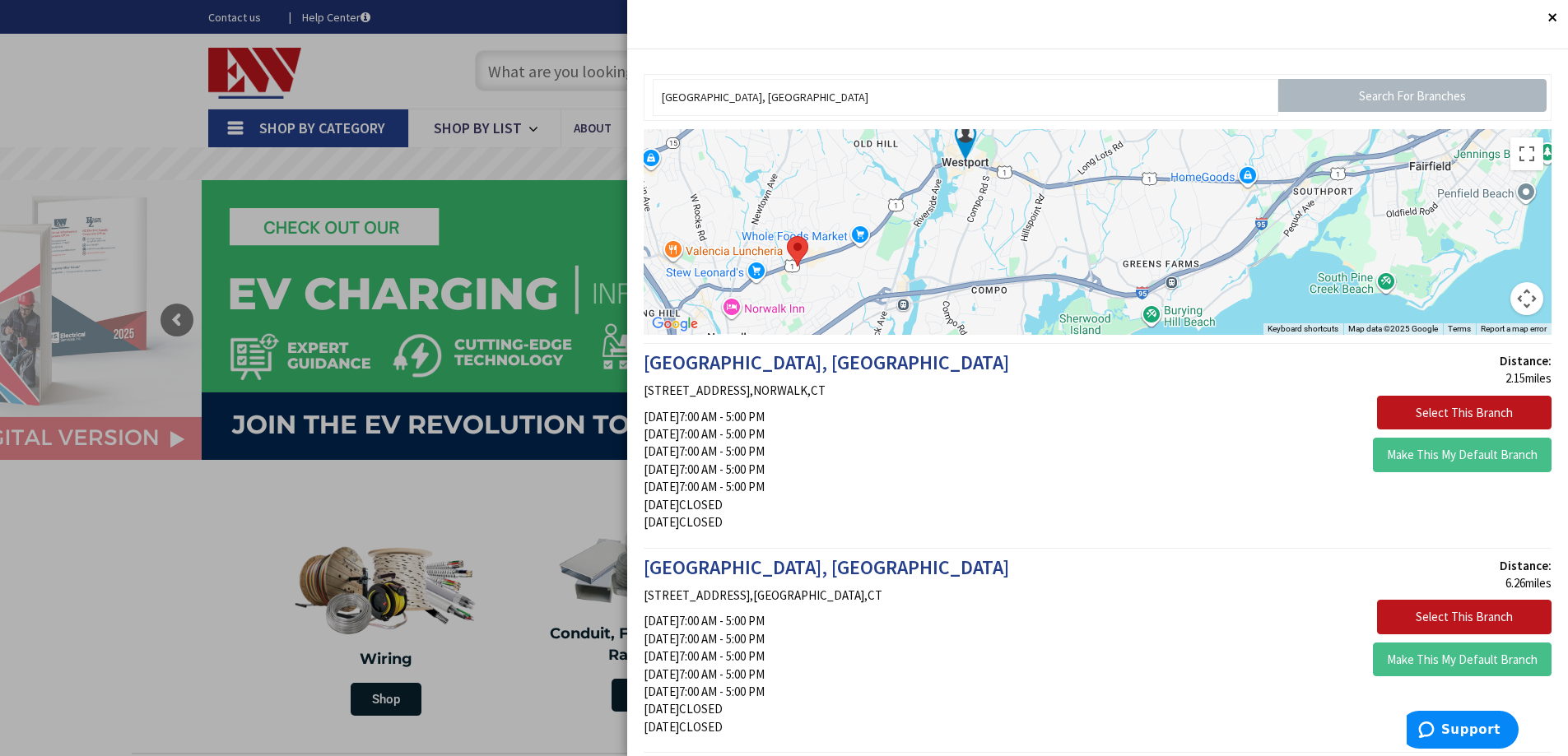
drag, startPoint x: 1162, startPoint y: 243, endPoint x: 964, endPoint y: 242, distance: 198.0
click at [964, 242] on div at bounding box center [1097, 232] width 908 height 206
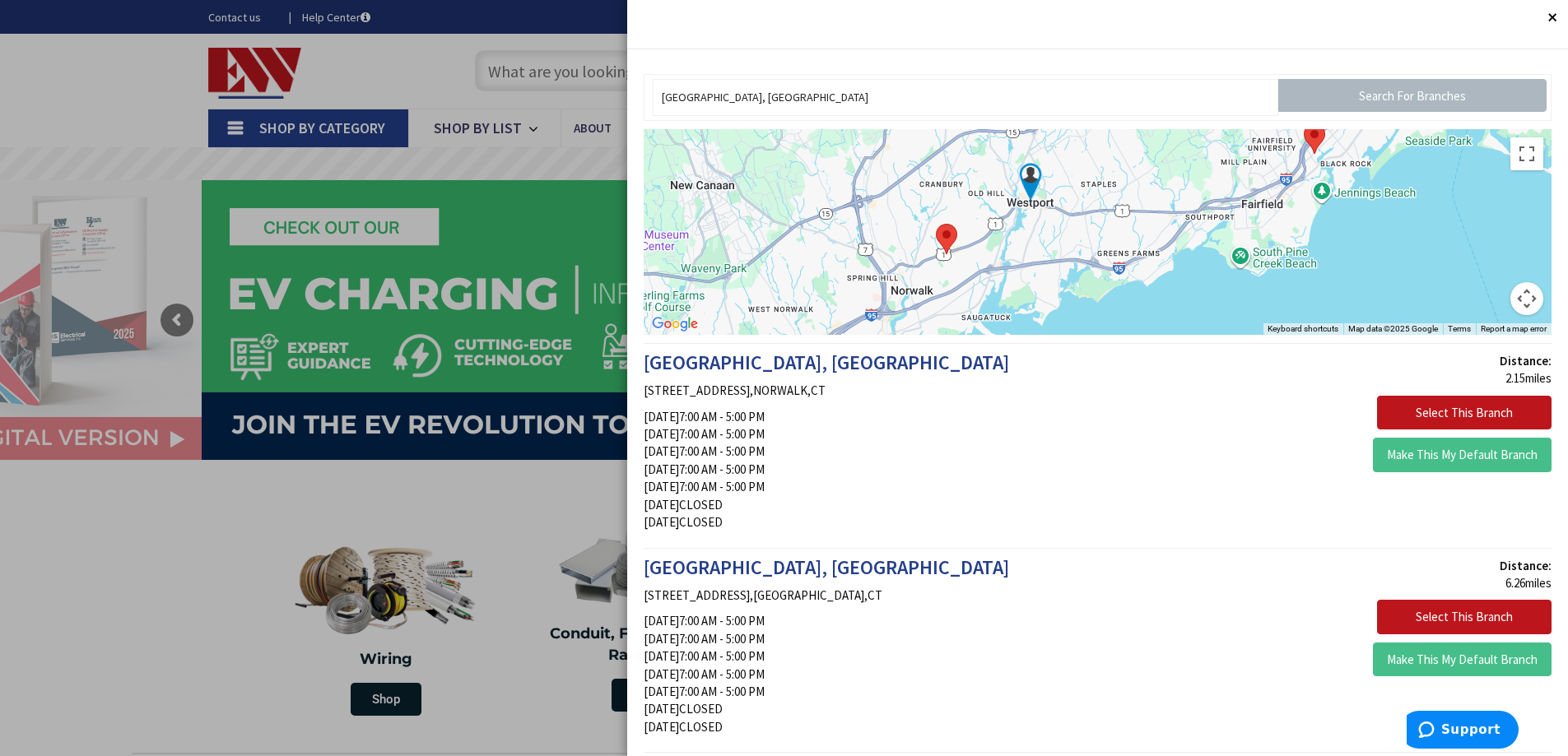
drag, startPoint x: 965, startPoint y: 247, endPoint x: 1030, endPoint y: 243, distance: 65.1
click at [1029, 243] on div at bounding box center [1097, 232] width 908 height 206
click at [940, 222] on area at bounding box center [940, 222] width 0 height 0
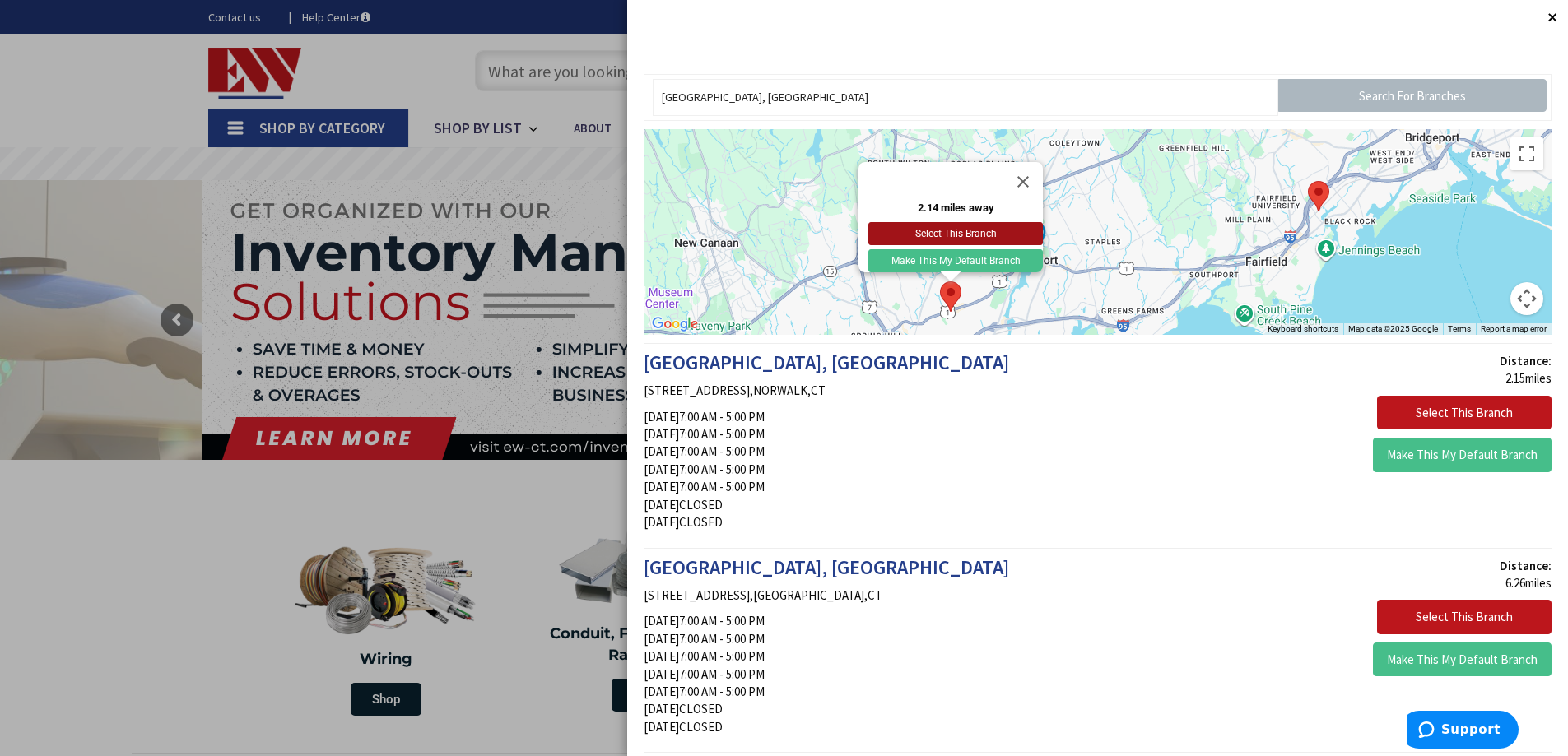
click at [967, 223] on button "Select This Branch" at bounding box center [956, 233] width 175 height 23
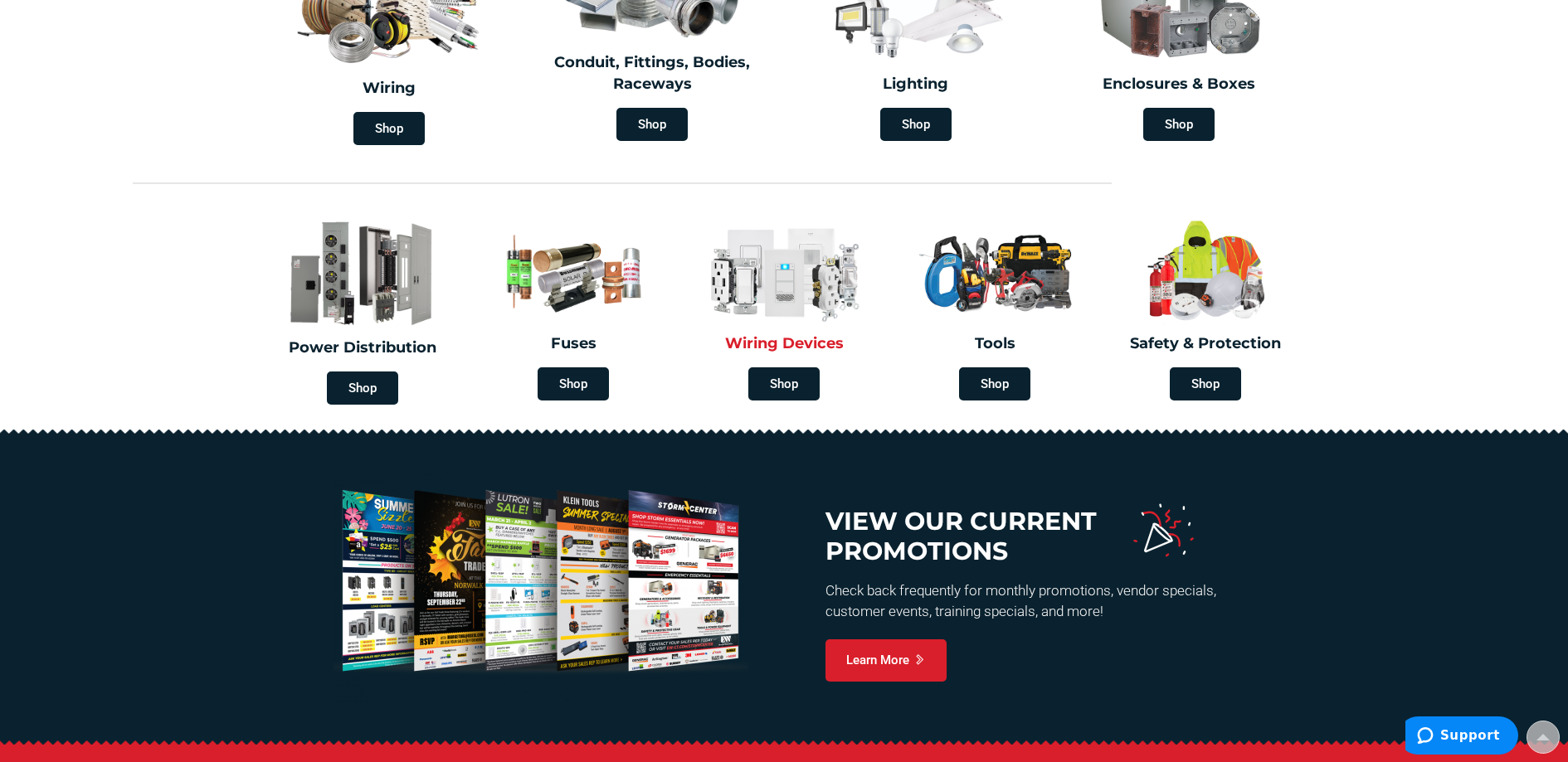
scroll to position [578, 0]
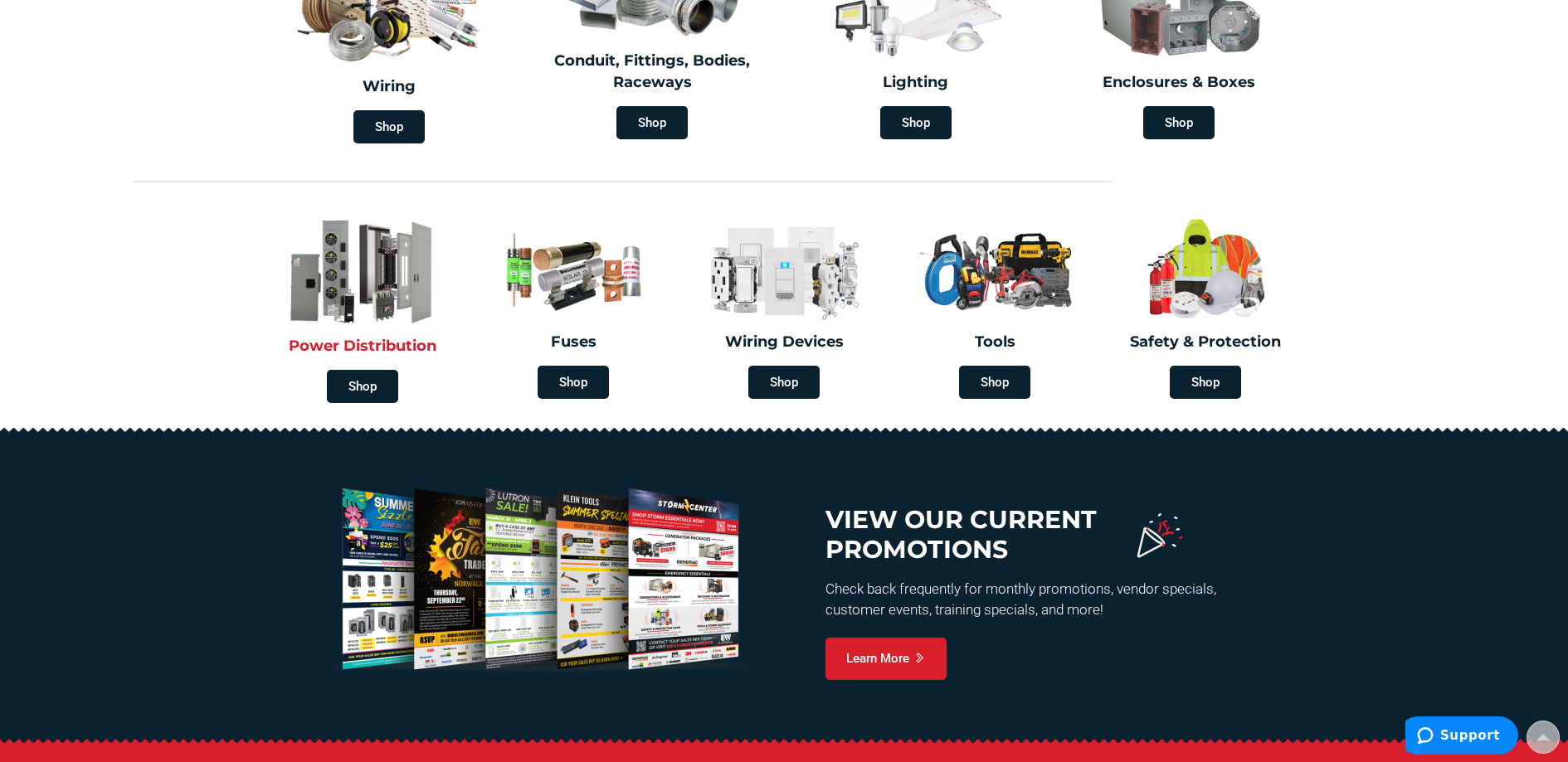
click at [375, 268] on img at bounding box center [362, 272] width 194 height 114
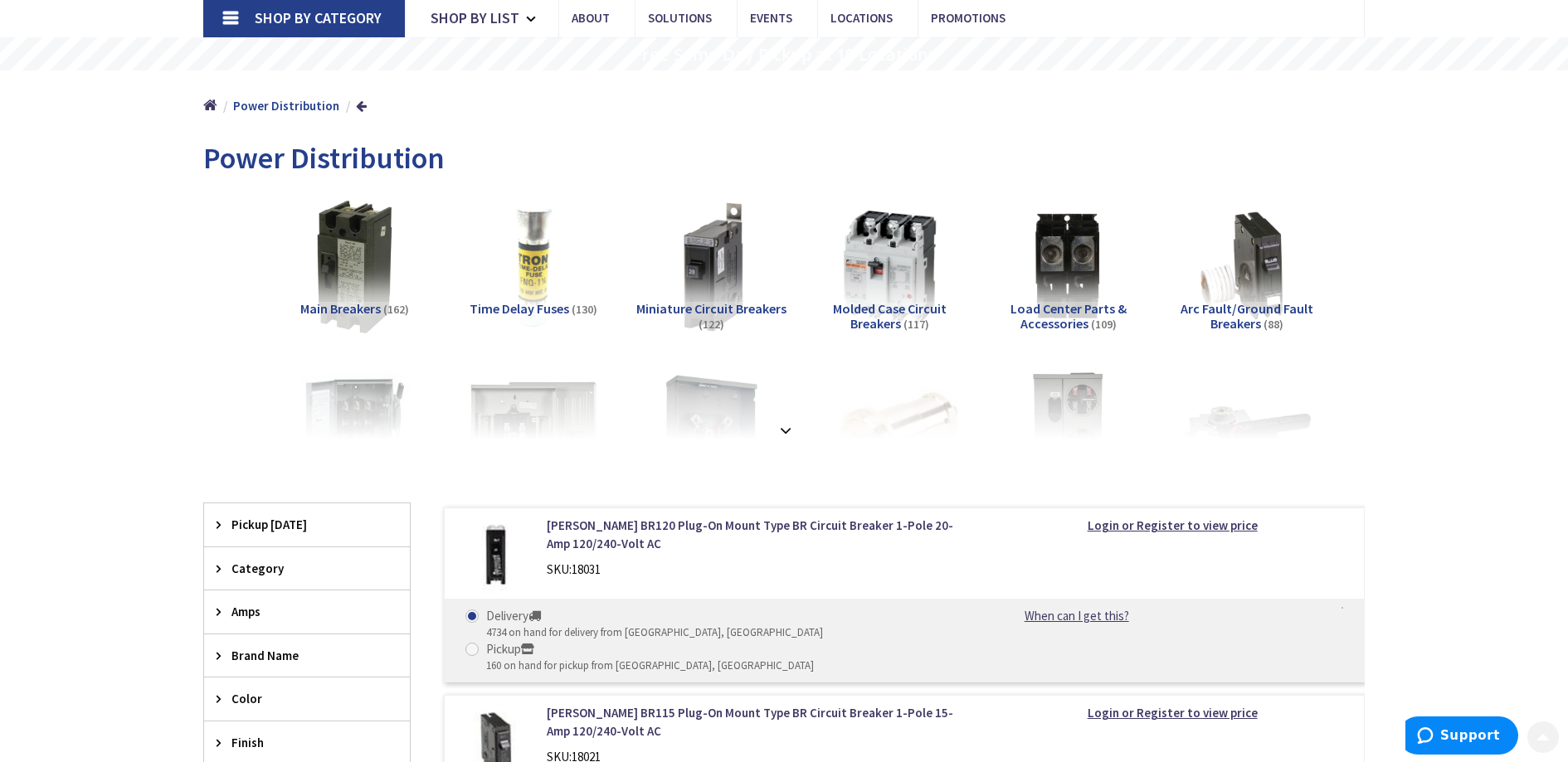
scroll to position [150, 0]
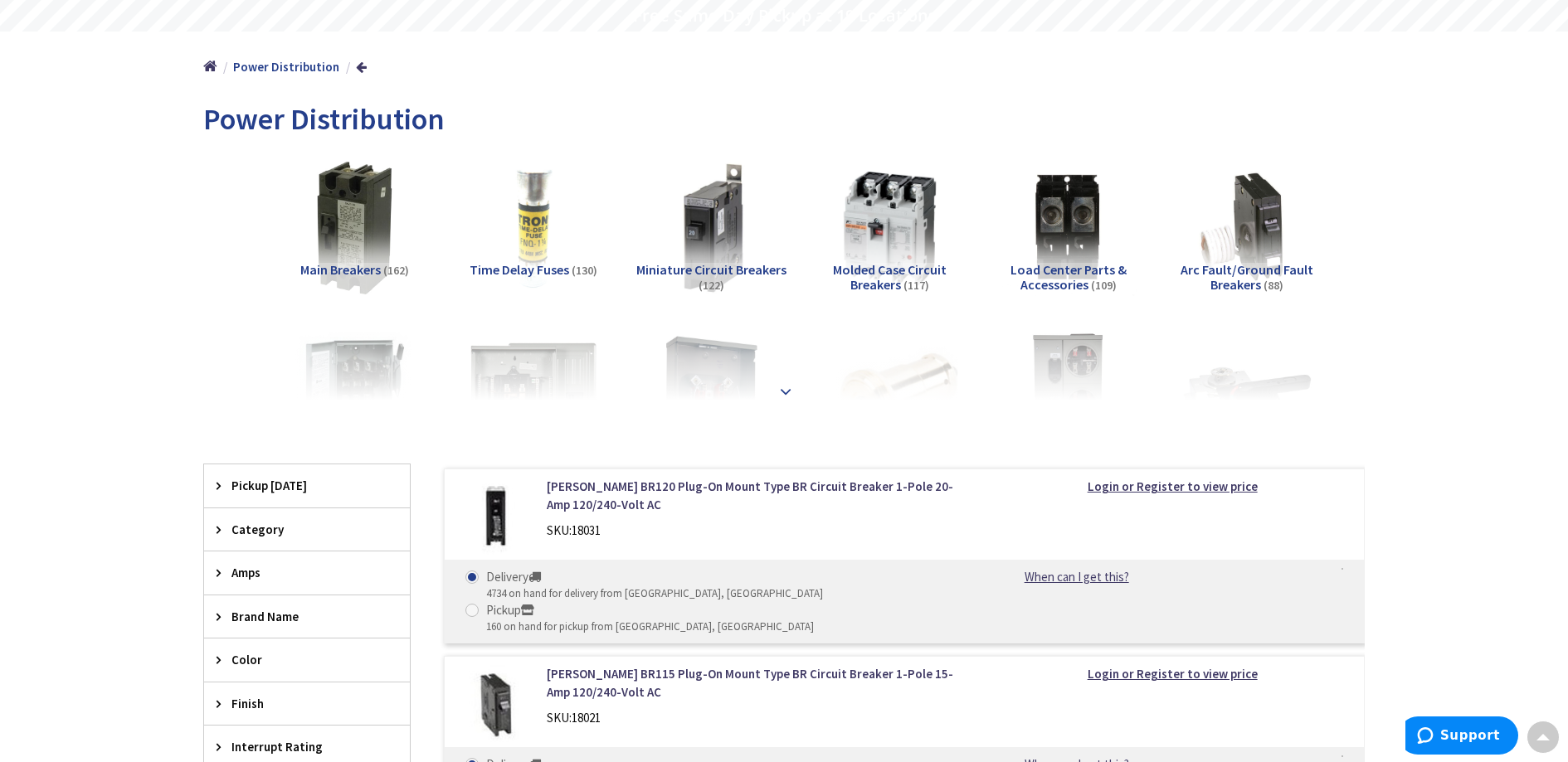
click at [785, 384] on strong at bounding box center [786, 391] width 20 height 18
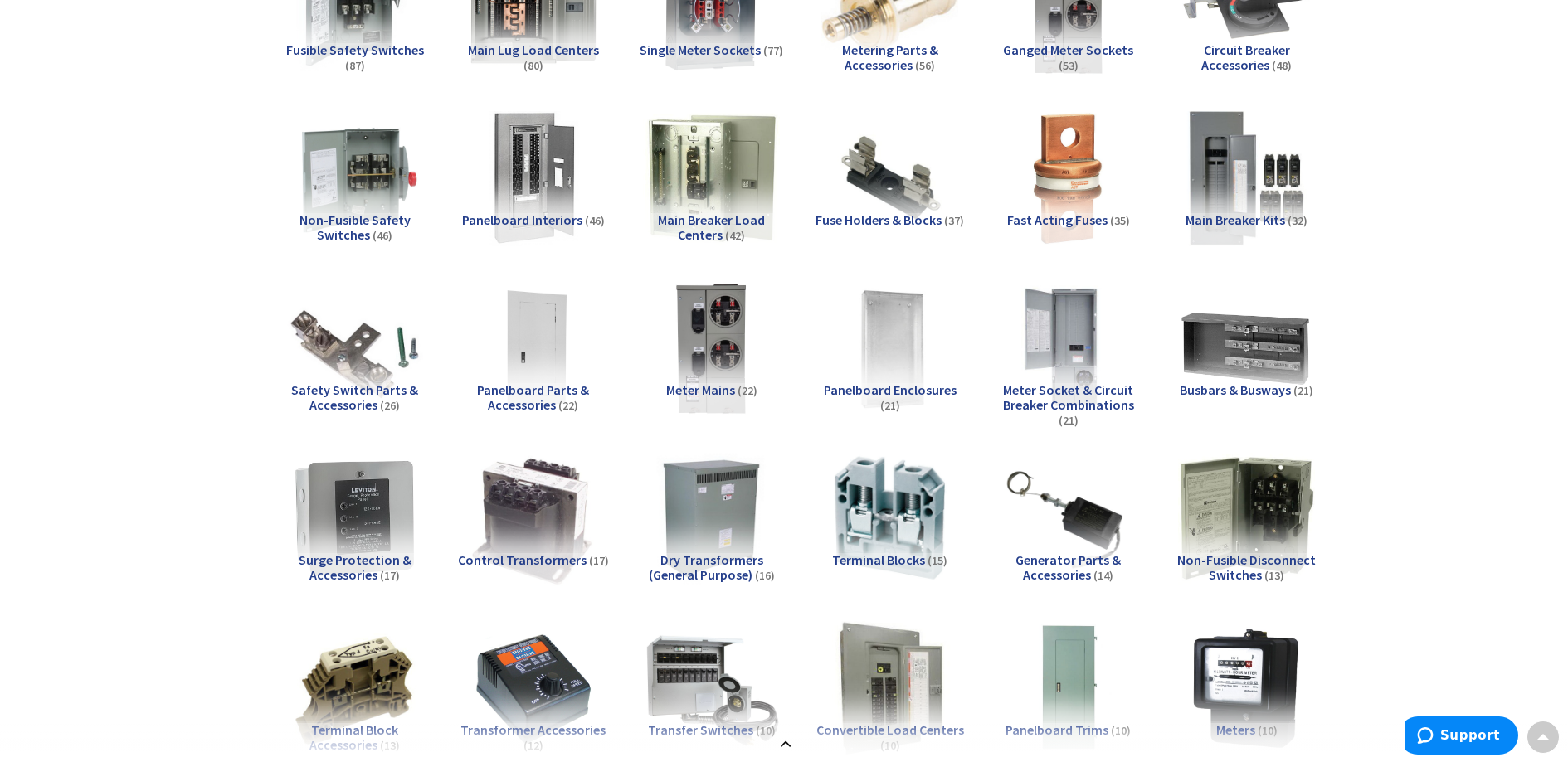
scroll to position [557, 0]
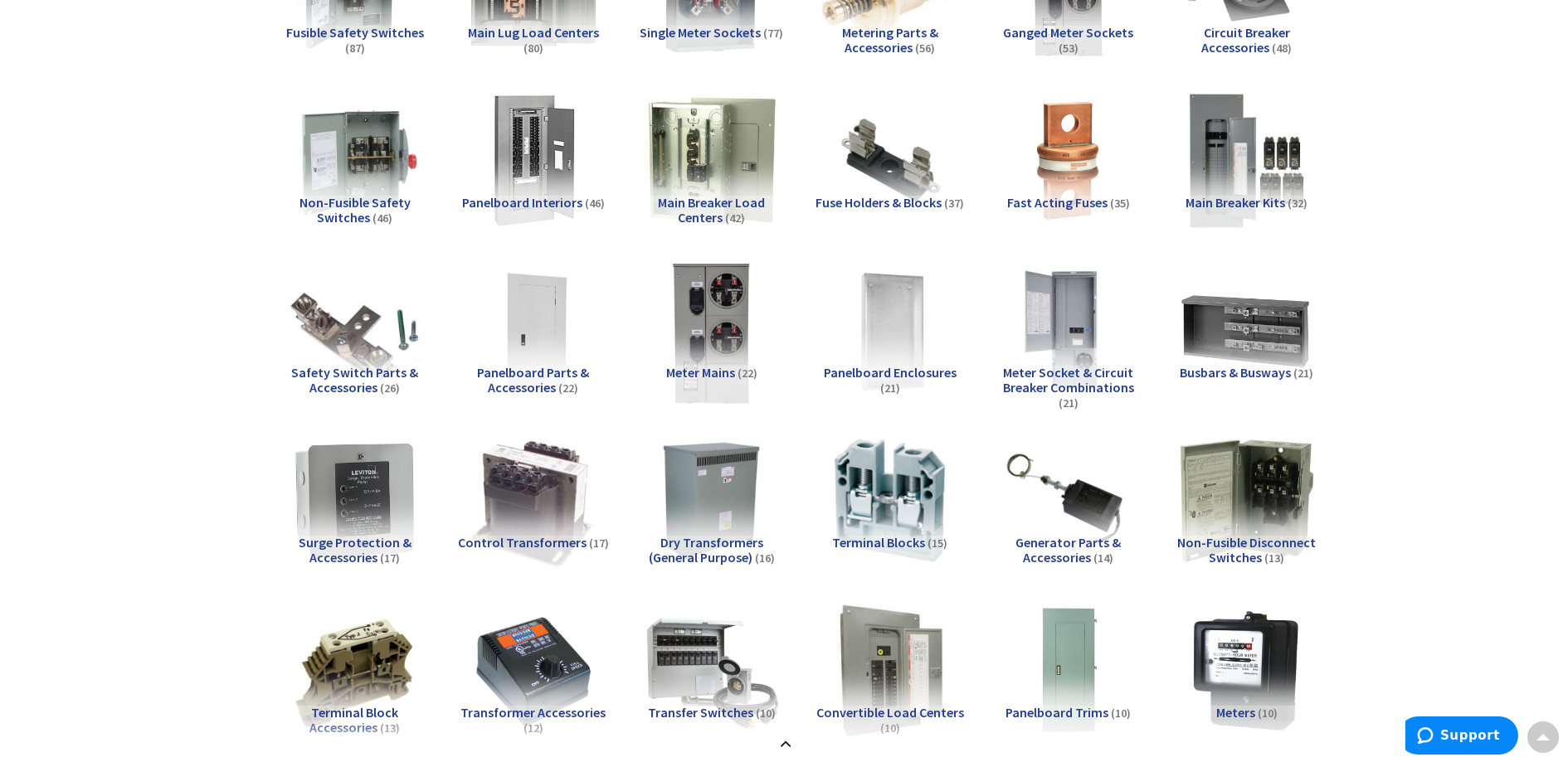
click at [731, 334] on img at bounding box center [711, 331] width 150 height 150
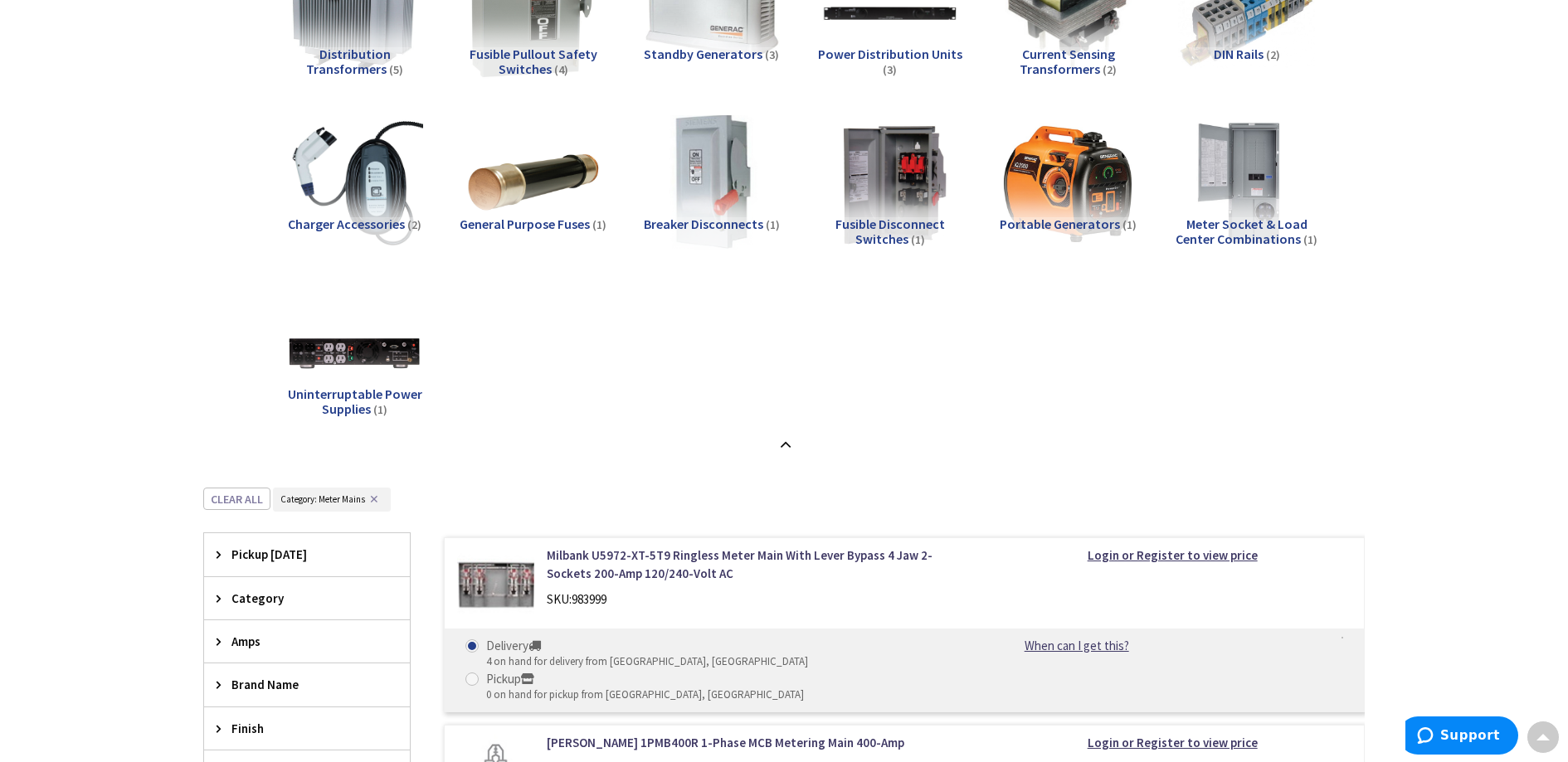
scroll to position [1562, 0]
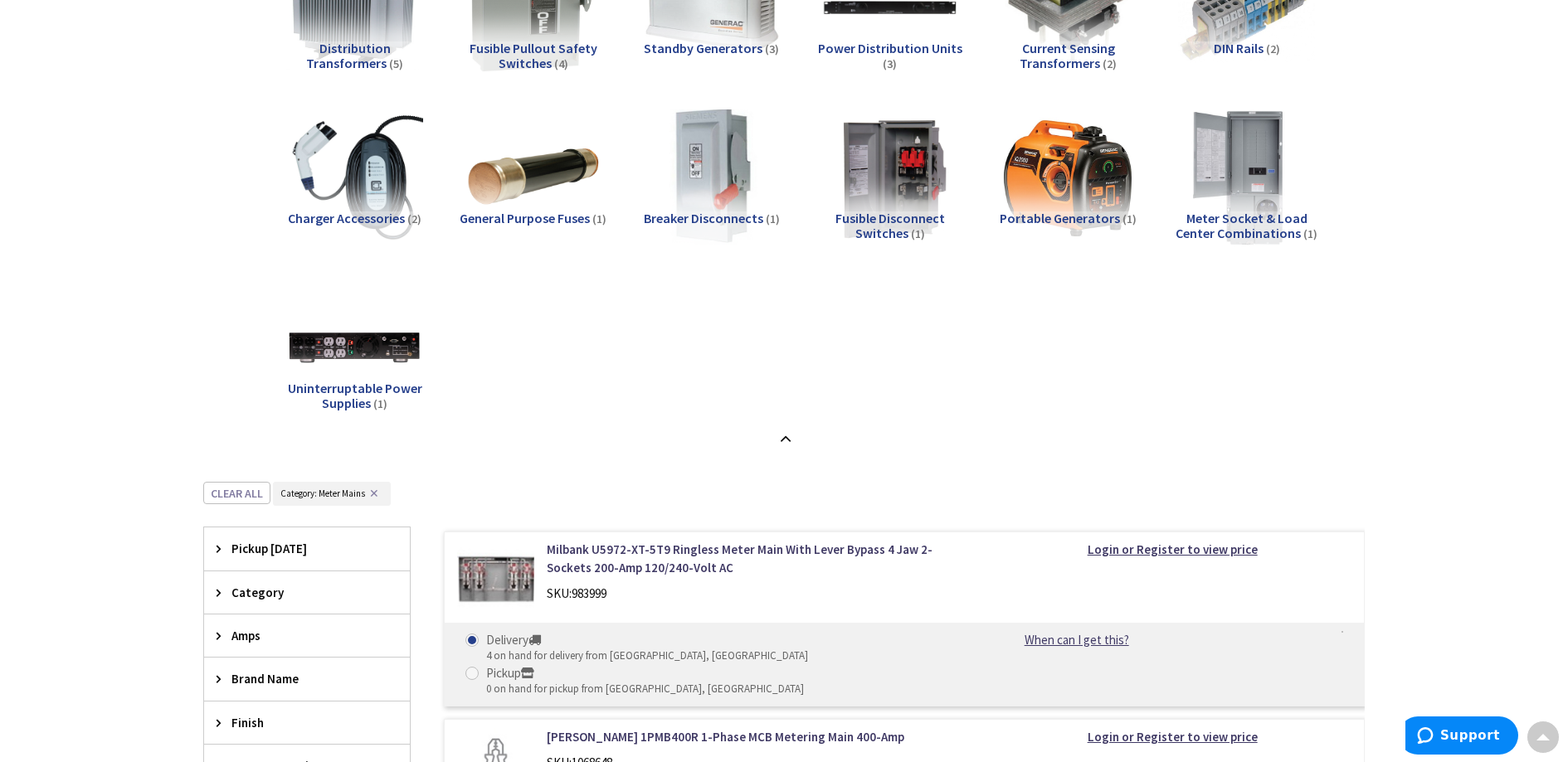
click at [1221, 173] on img at bounding box center [1247, 176] width 150 height 150
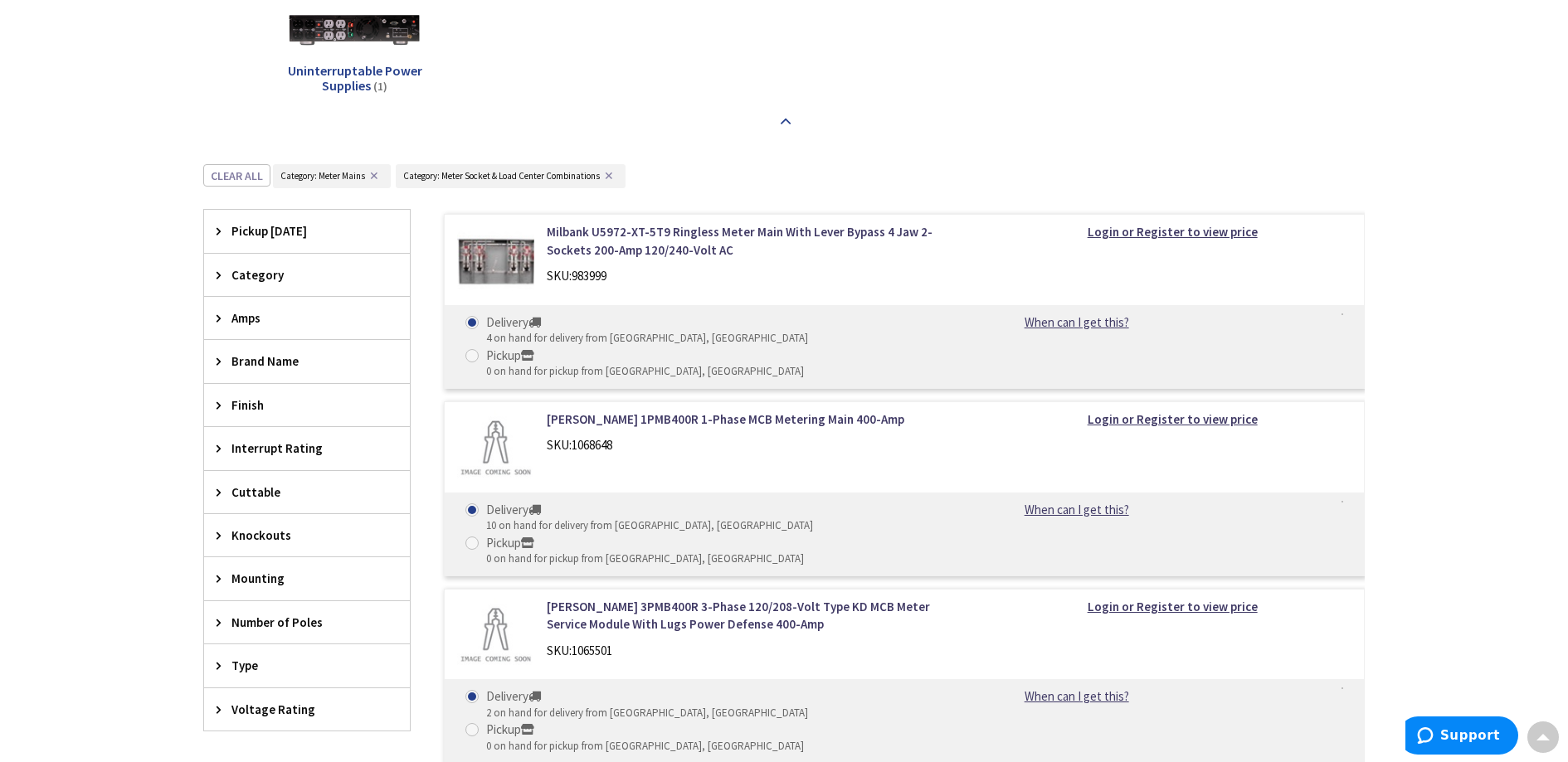
scroll to position [1882, 0]
click at [263, 318] on span "Amps" at bounding box center [299, 315] width 135 height 17
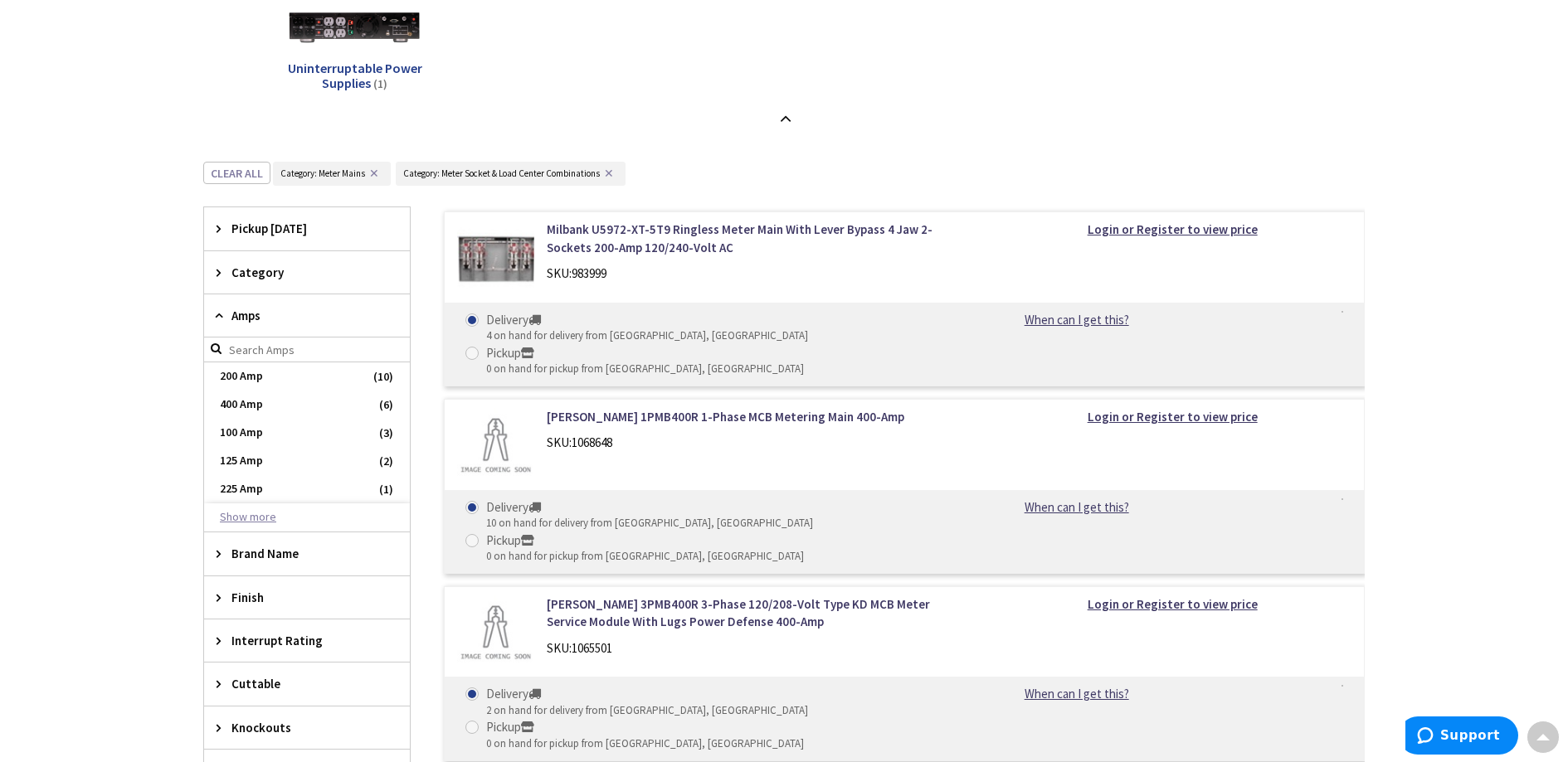
click at [259, 520] on button "Show more" at bounding box center [307, 518] width 206 height 29
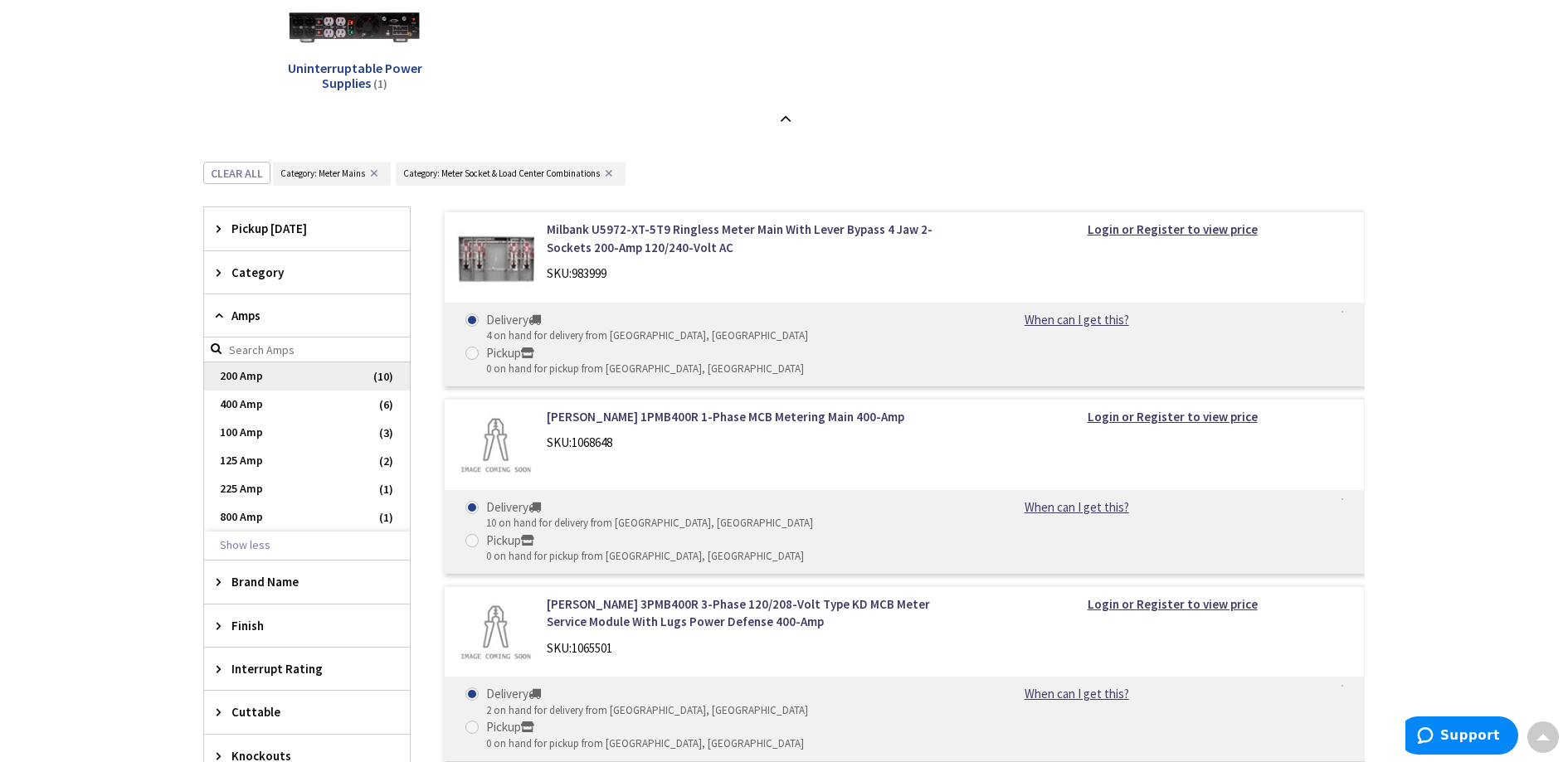
click at [284, 368] on span "200 Amp" at bounding box center [307, 377] width 206 height 29
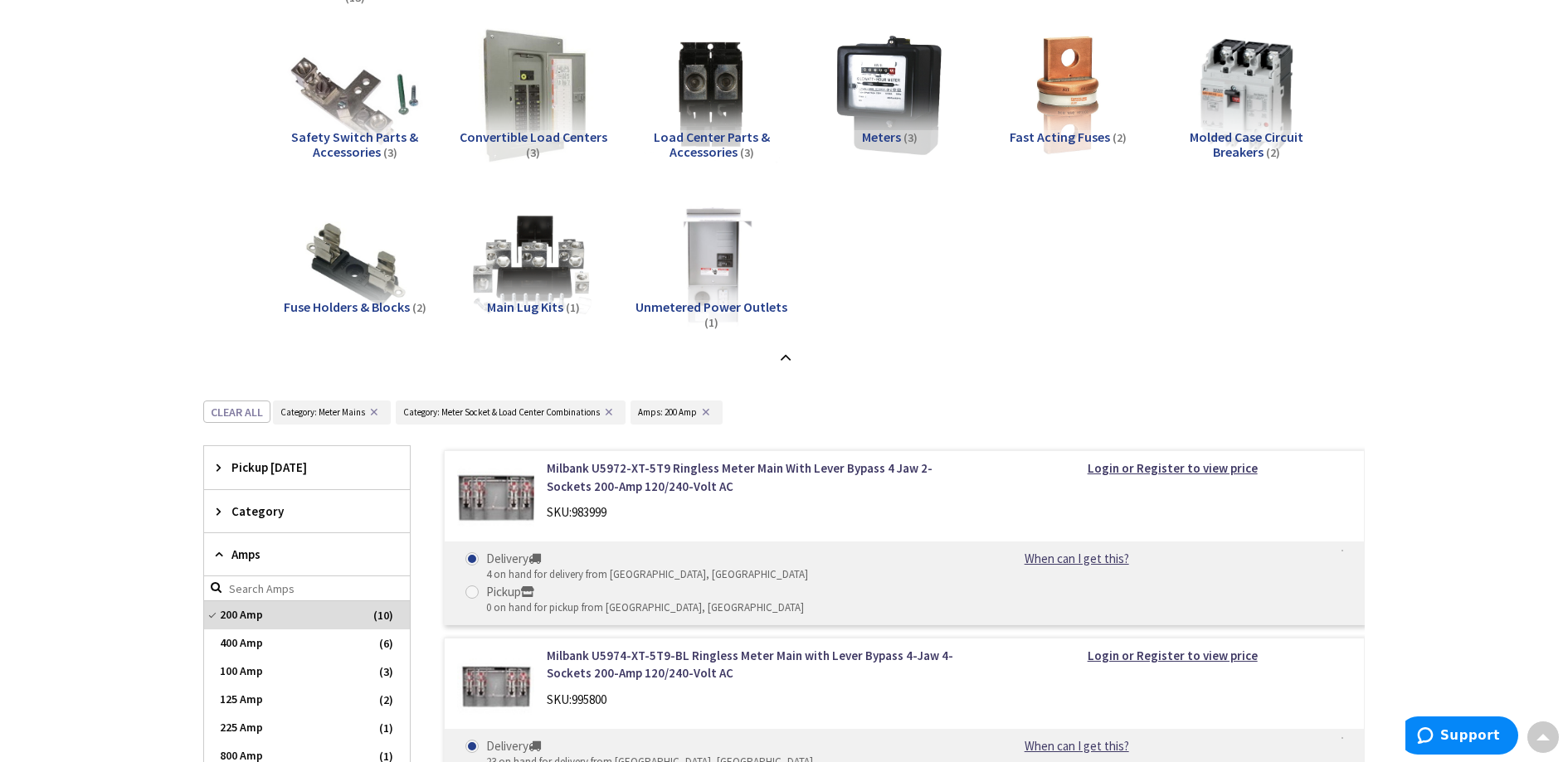
scroll to position [1013, 0]
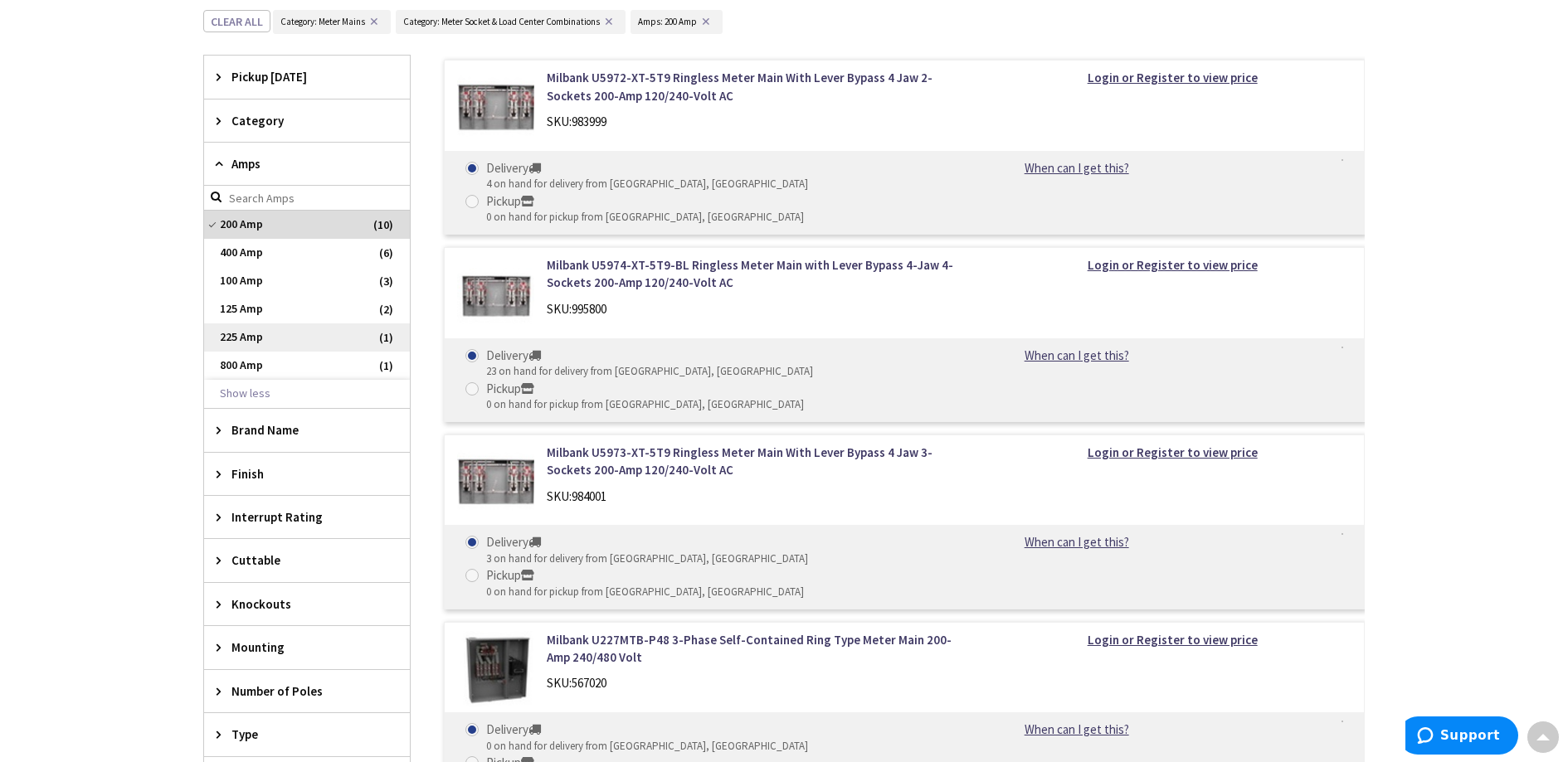
click at [252, 335] on span "225 Amp" at bounding box center [307, 337] width 206 height 29
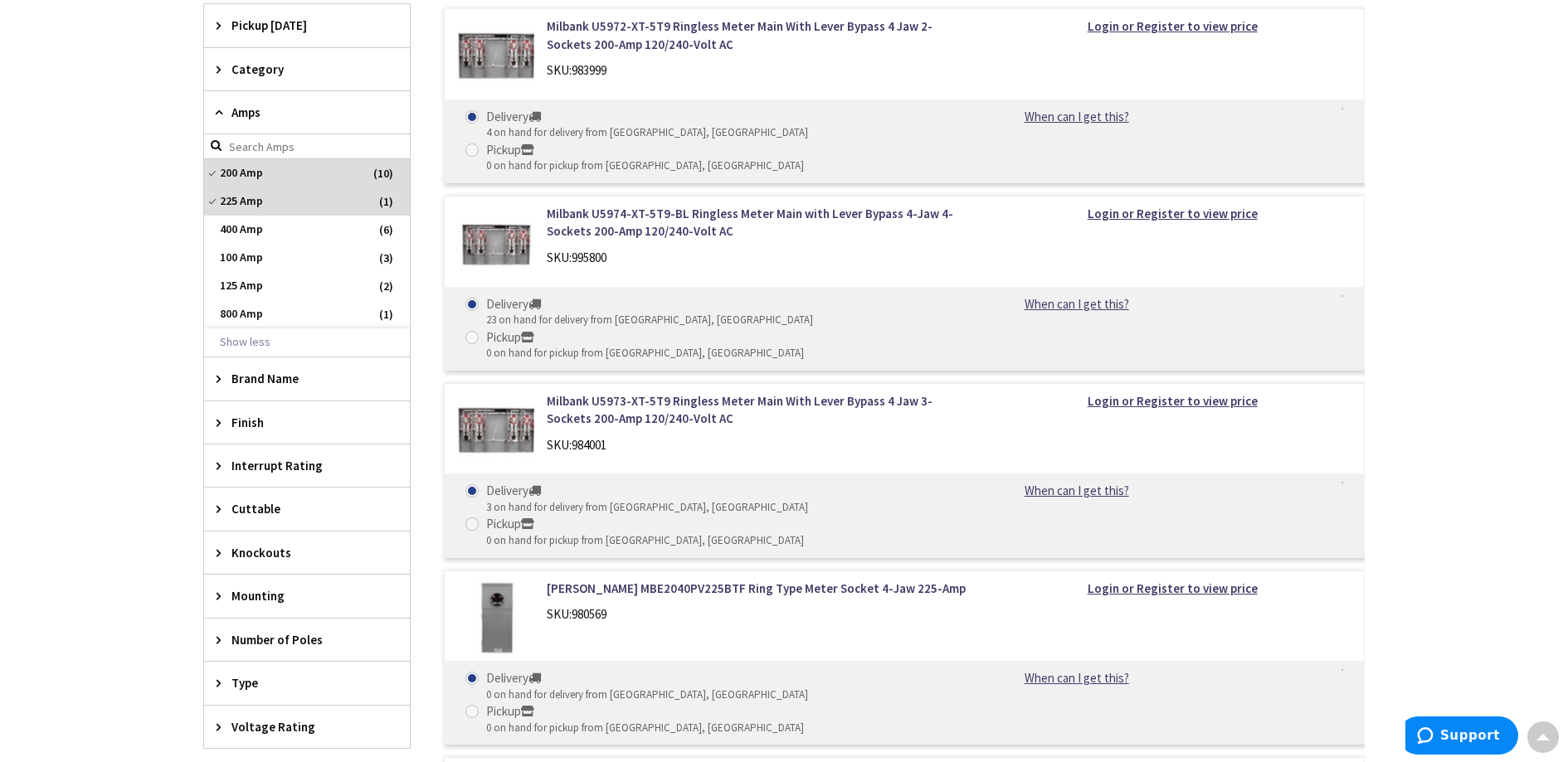
scroll to position [1093, 0]
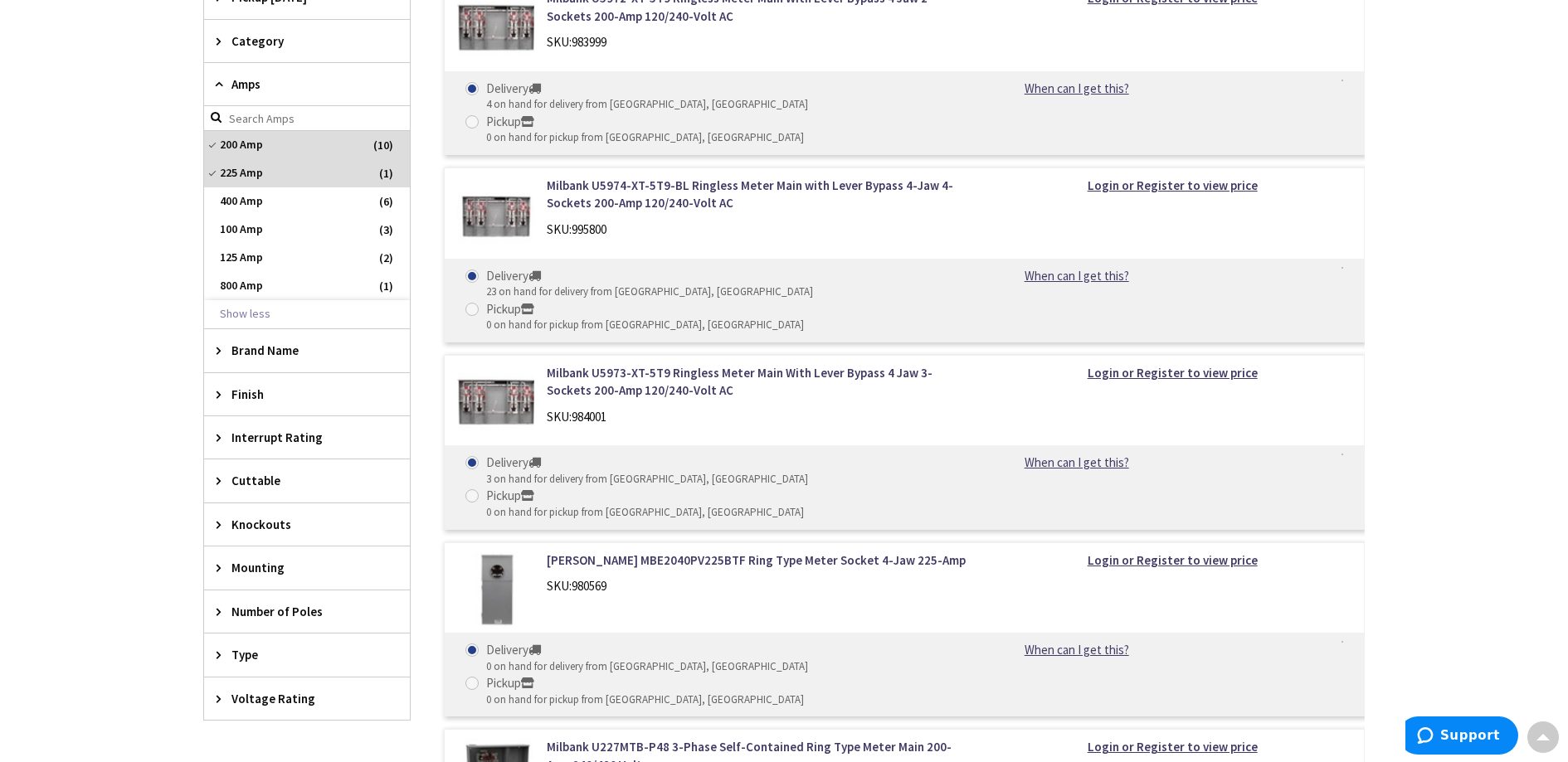
click at [206, 608] on div "Number of Poles" at bounding box center [307, 612] width 206 height 42
click at [214, 608] on div "Number of Poles" at bounding box center [307, 613] width 206 height 43
click at [261, 653] on span "Type" at bounding box center [299, 655] width 135 height 17
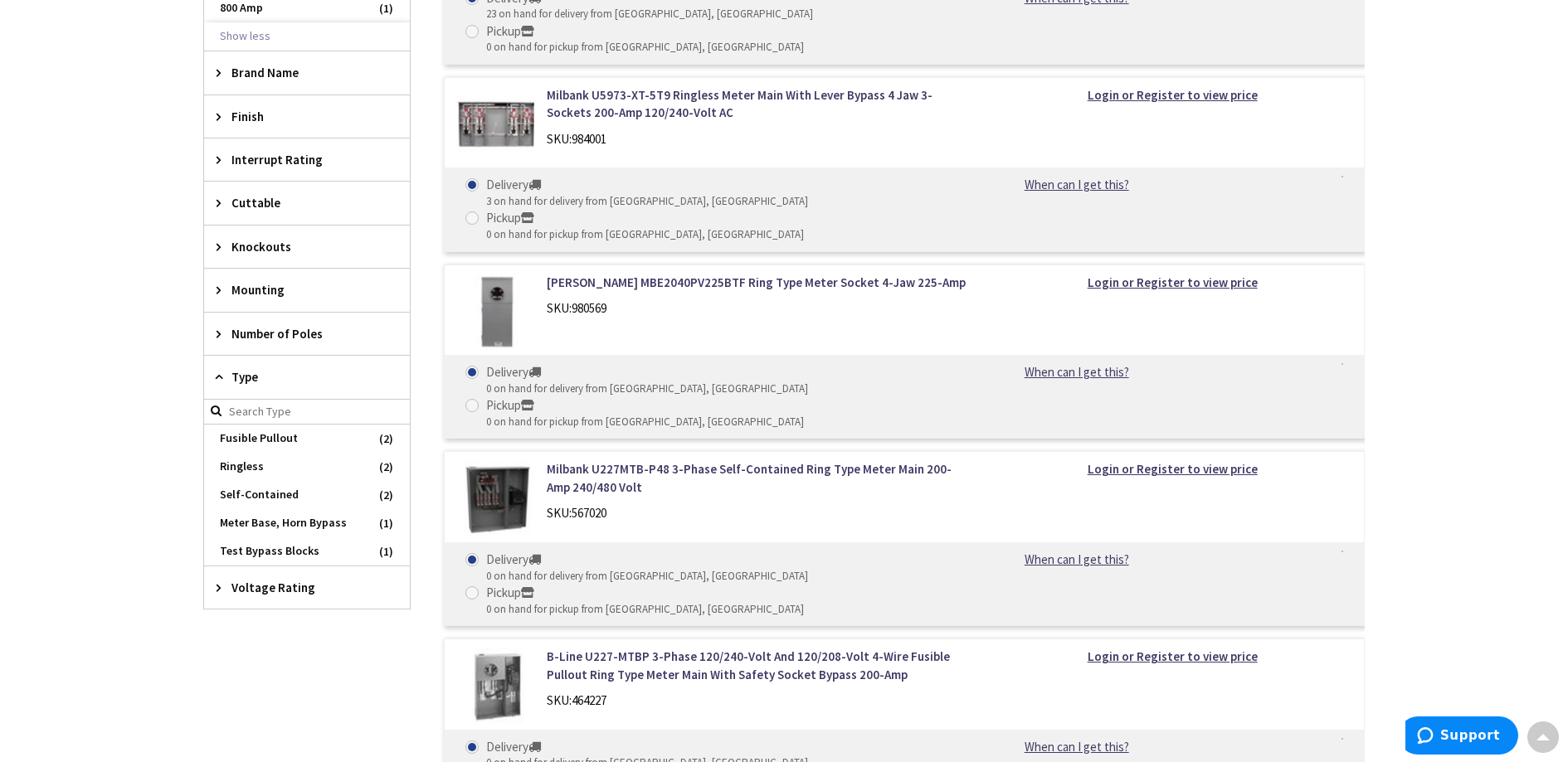
scroll to position [1391, 0]
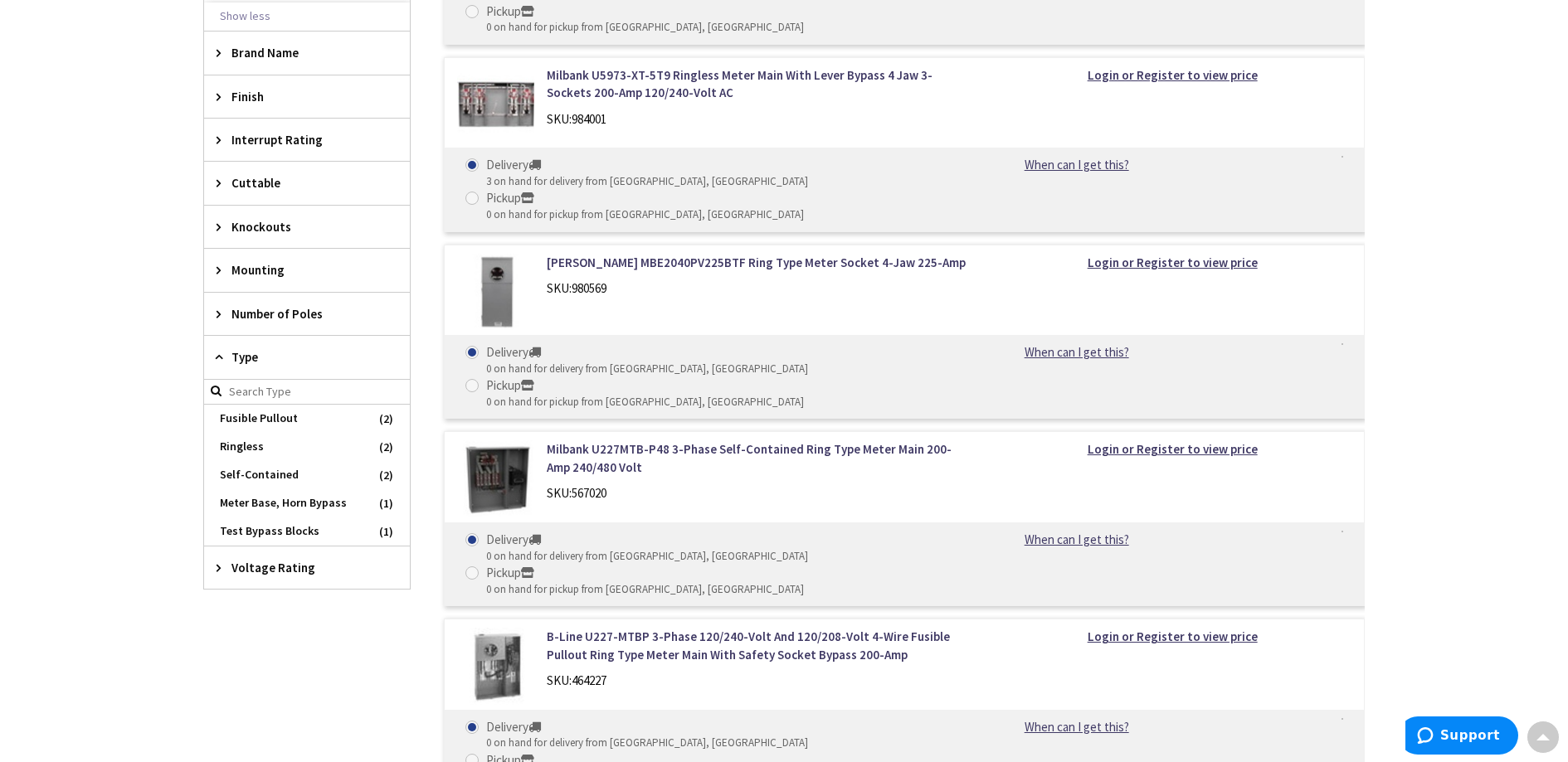
click at [132, 632] on div "Skip to Content Toggle Nav Search Cart My Cart Close" at bounding box center [784, 452] width 1568 height 3619
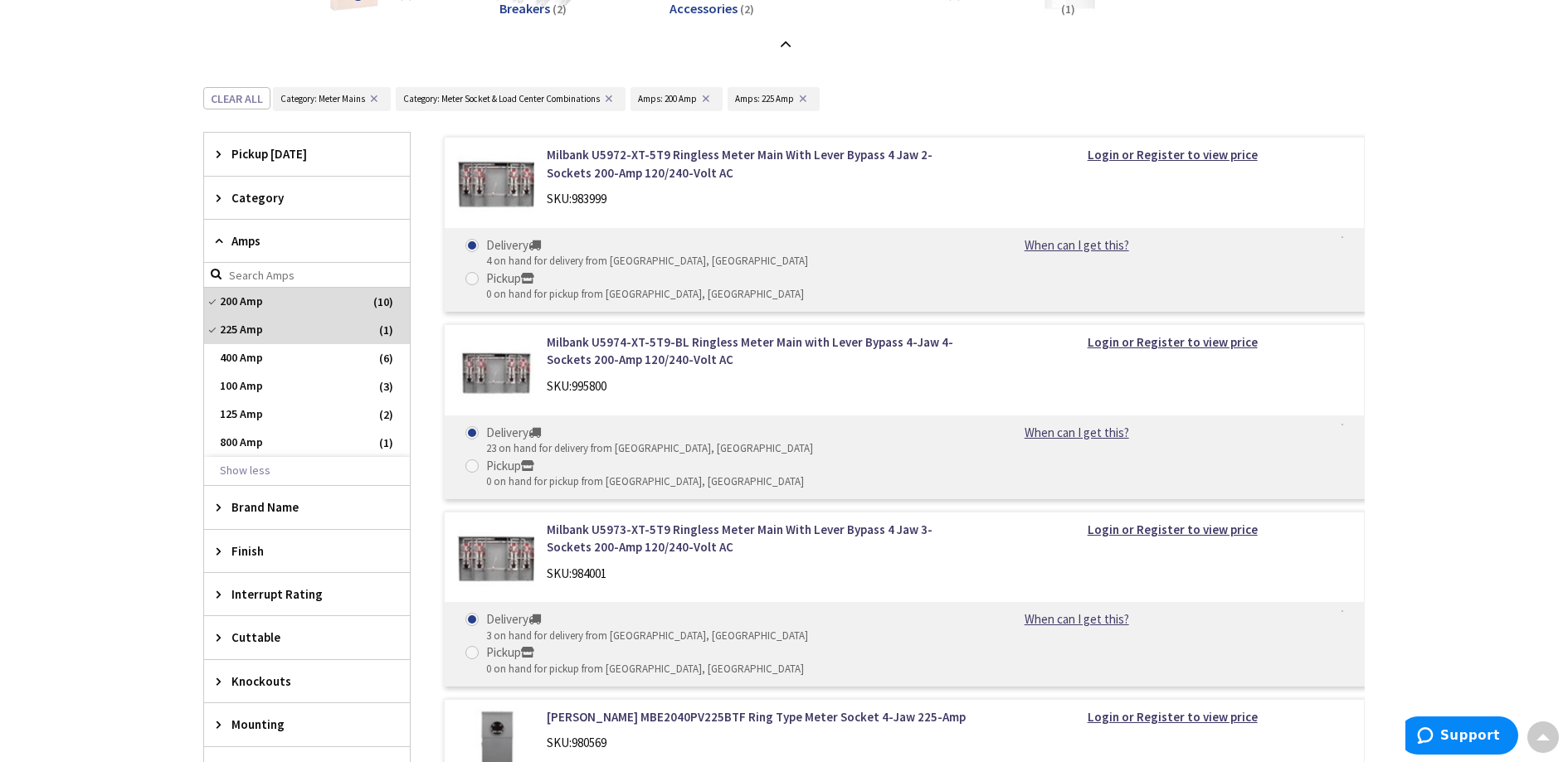
scroll to position [0, 0]
